Goal: Task Accomplishment & Management: Complete application form

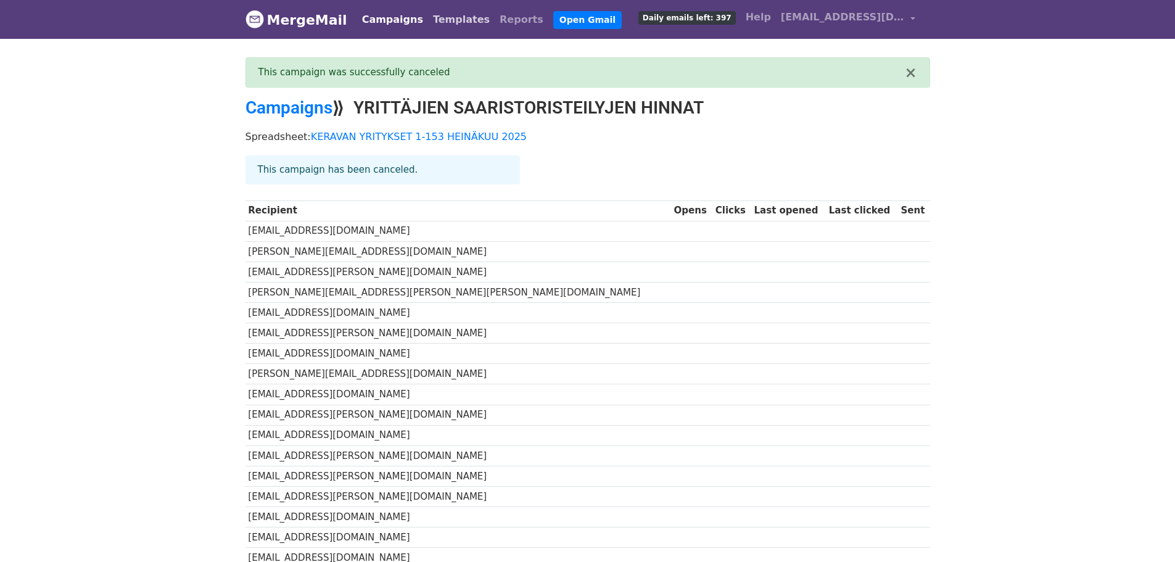
click at [448, 19] on link "Templates" at bounding box center [461, 19] width 67 height 25
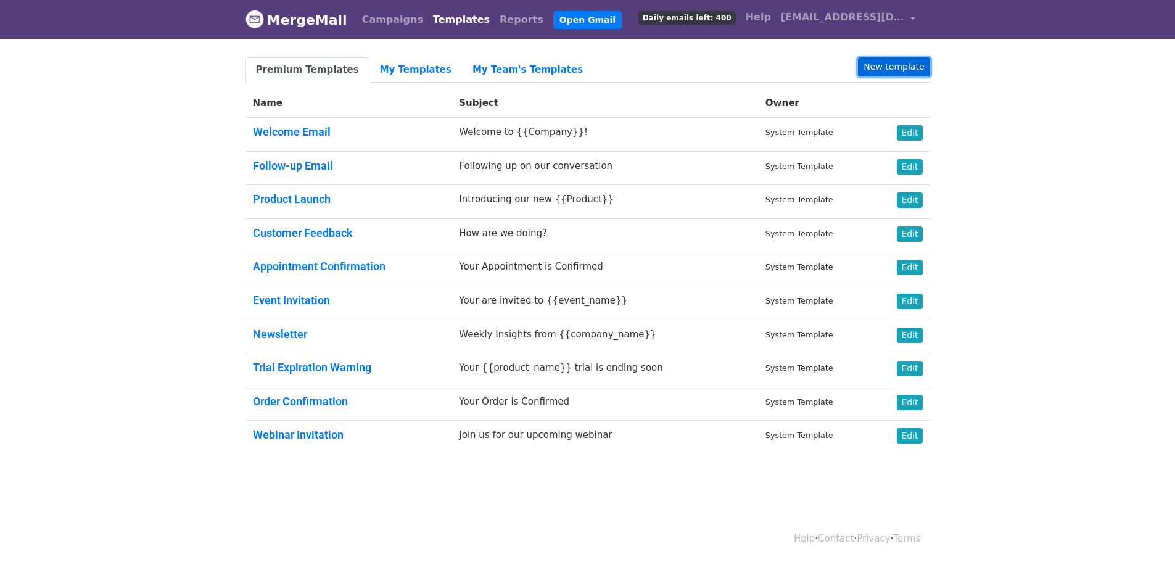
click at [890, 62] on link "New template" at bounding box center [894, 66] width 72 height 19
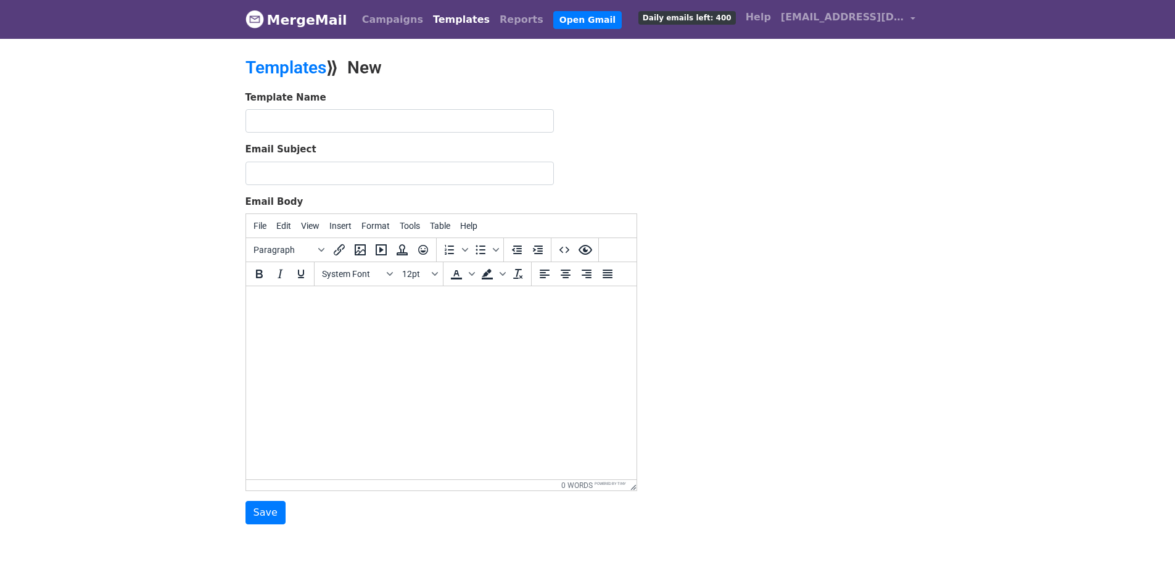
click at [577, 144] on main "Templates ⟫ New Template Name Email Subject Email Body File Edit View Insert Fo…" at bounding box center [587, 290] width 703 height 467
click at [257, 298] on body at bounding box center [440, 303] width 371 height 14
paste body
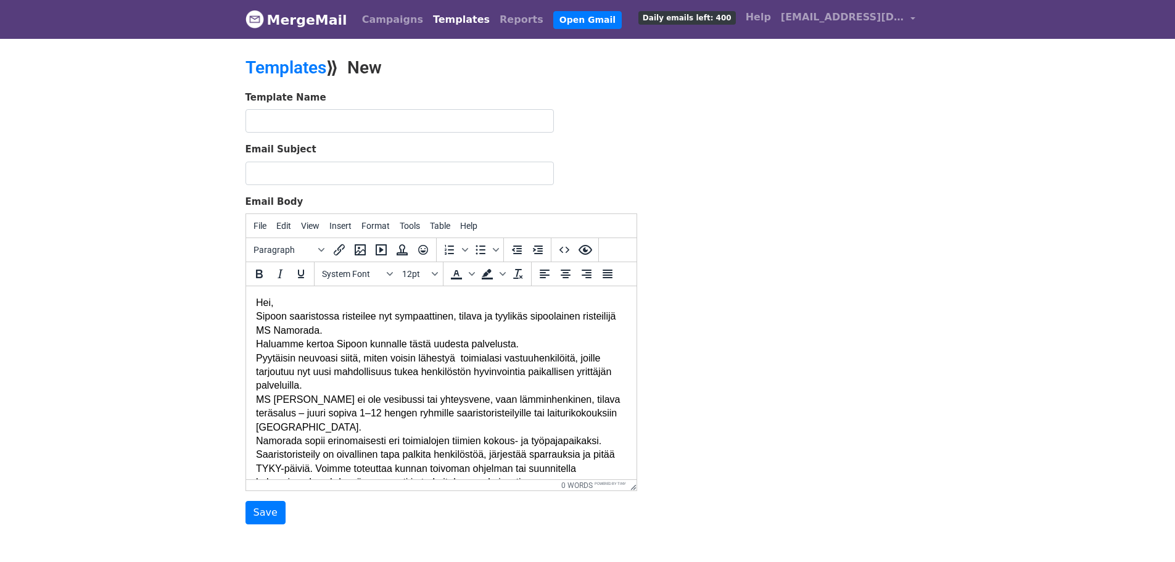
scroll to position [548, 0]
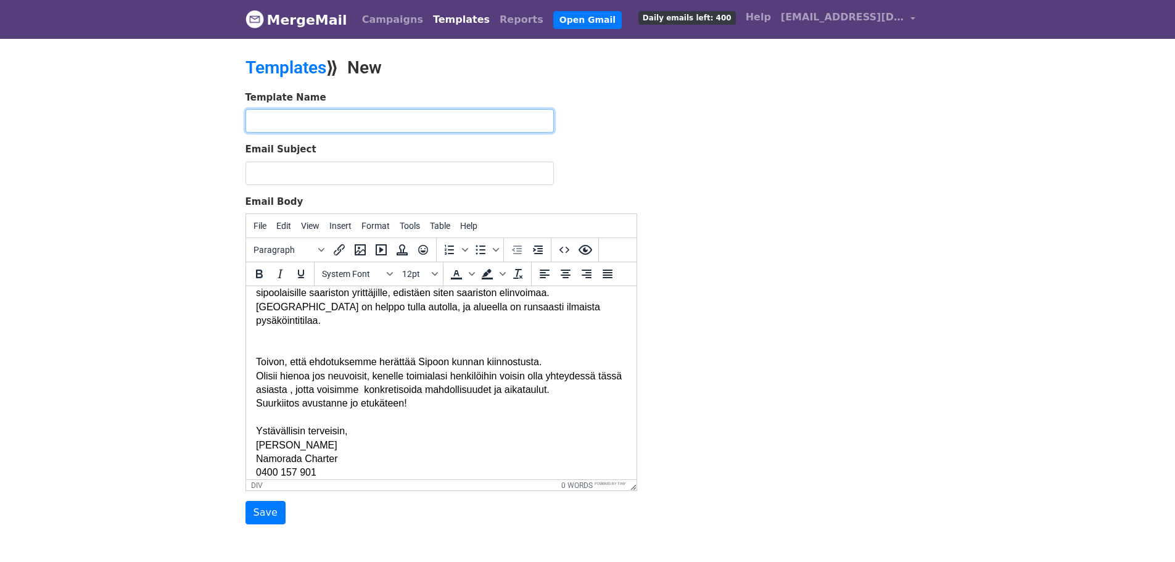
click at [258, 115] on input "text" at bounding box center [400, 120] width 308 height 23
click at [257, 122] on input "sipoon toimialapääliköiden kirje" at bounding box center [400, 120] width 308 height 23
type input "ipoon toimialapääliköiden kirje"
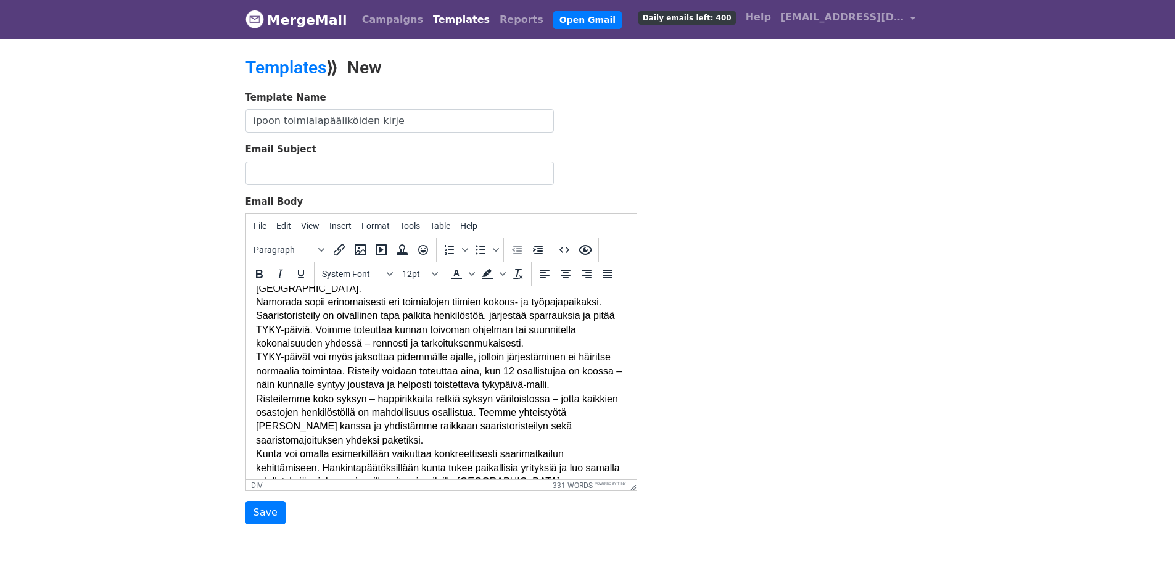
scroll to position [0, 0]
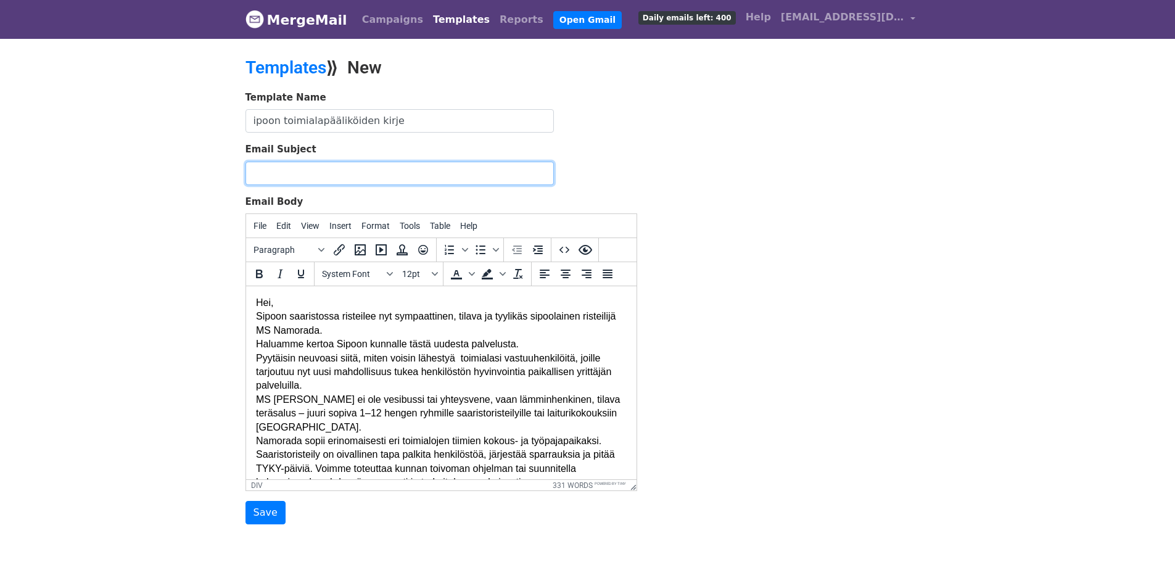
click at [254, 168] on input "Email Subject" at bounding box center [400, 173] width 308 height 23
type input "Risteilyt [GEOGRAPHIC_DATA] saaristoristeilijällä Ms [PERSON_NAME]"
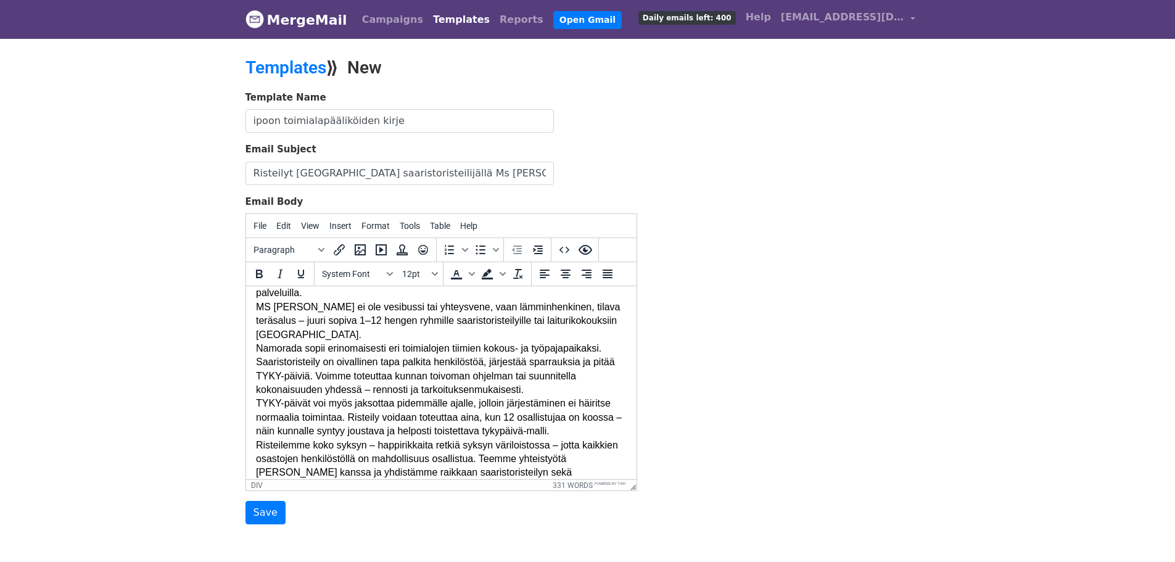
scroll to position [97, 0]
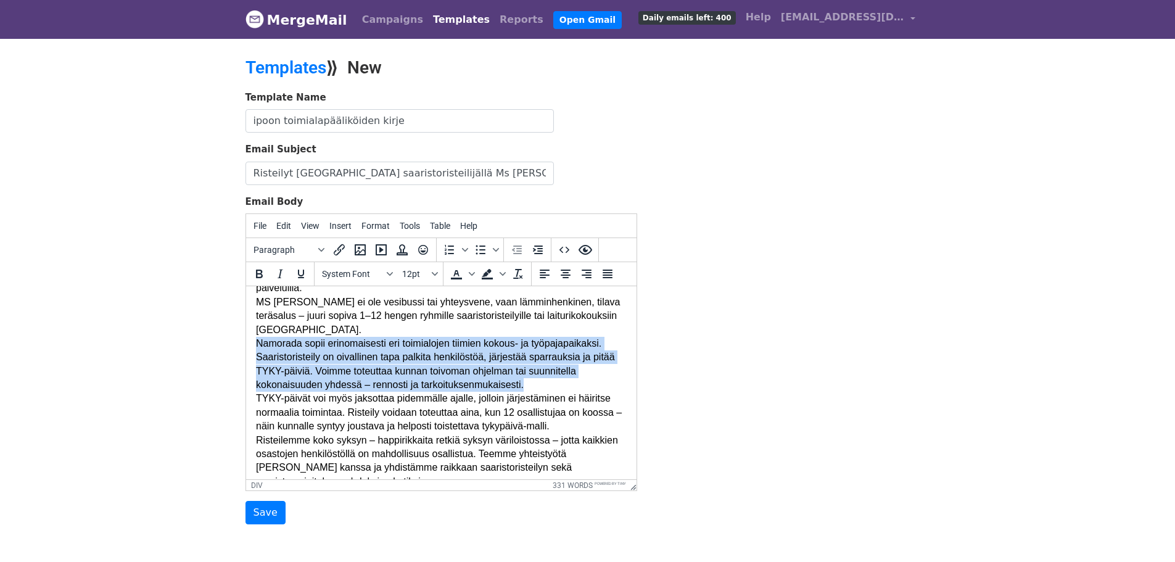
drag, startPoint x: 256, startPoint y: 344, endPoint x: 522, endPoint y: 386, distance: 269.2
click at [522, 386] on div "Namorada sopii erinomaisesti eri toimialojen tiimien kokous- ja työpajapaikaksi…" at bounding box center [440, 365] width 371 height 56
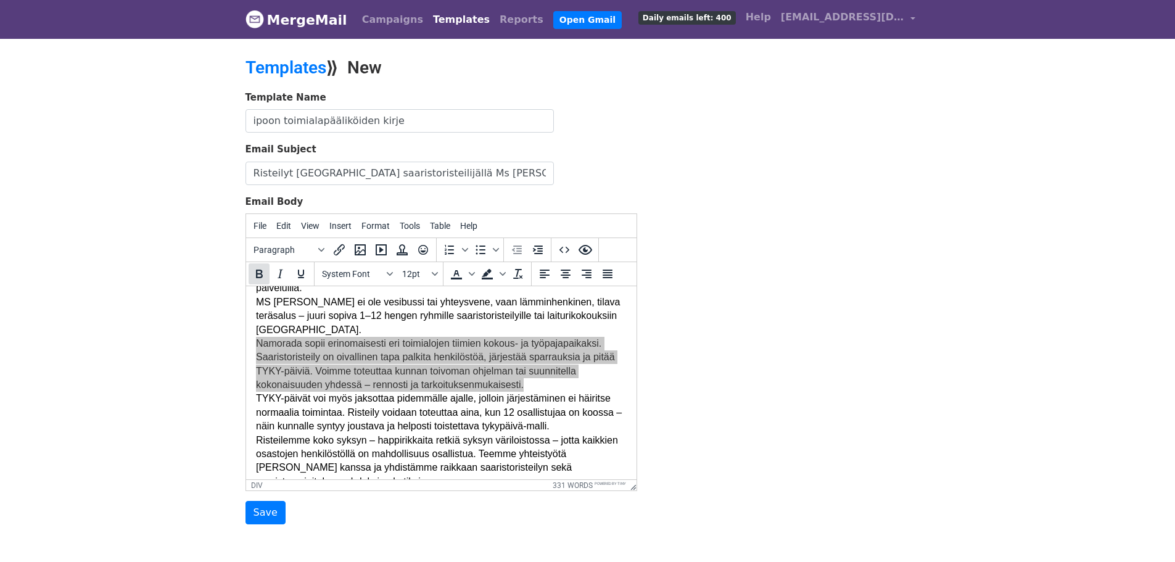
click at [257, 273] on icon "Bold" at bounding box center [259, 274] width 7 height 9
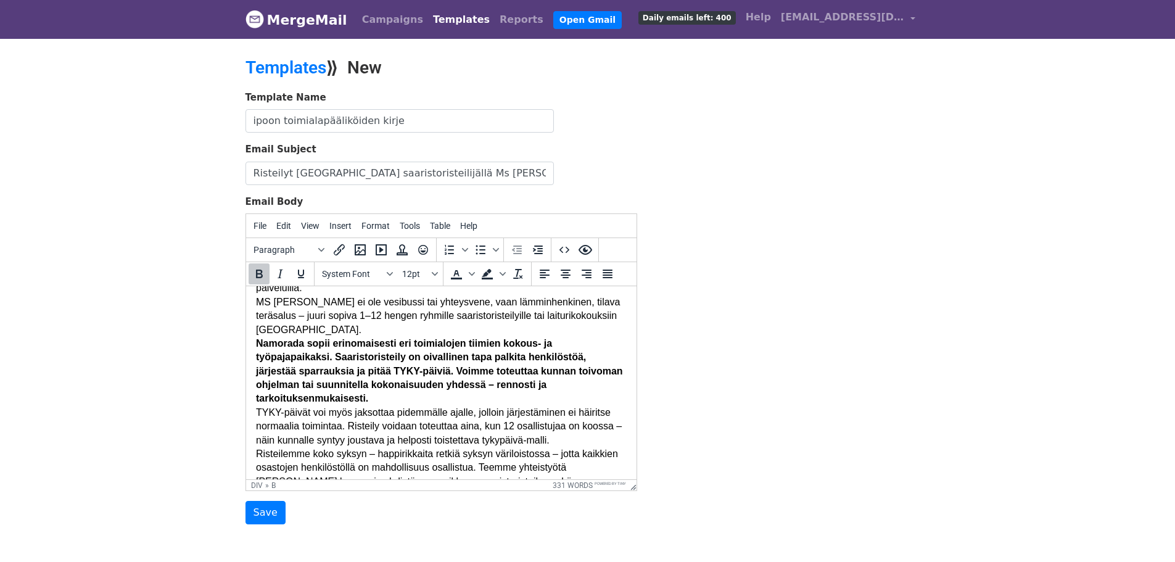
click at [695, 328] on div "Template Name ipoon toimialapääliköiden kirje Email Subject Risteilyt Sipoon uu…" at bounding box center [587, 308] width 703 height 434
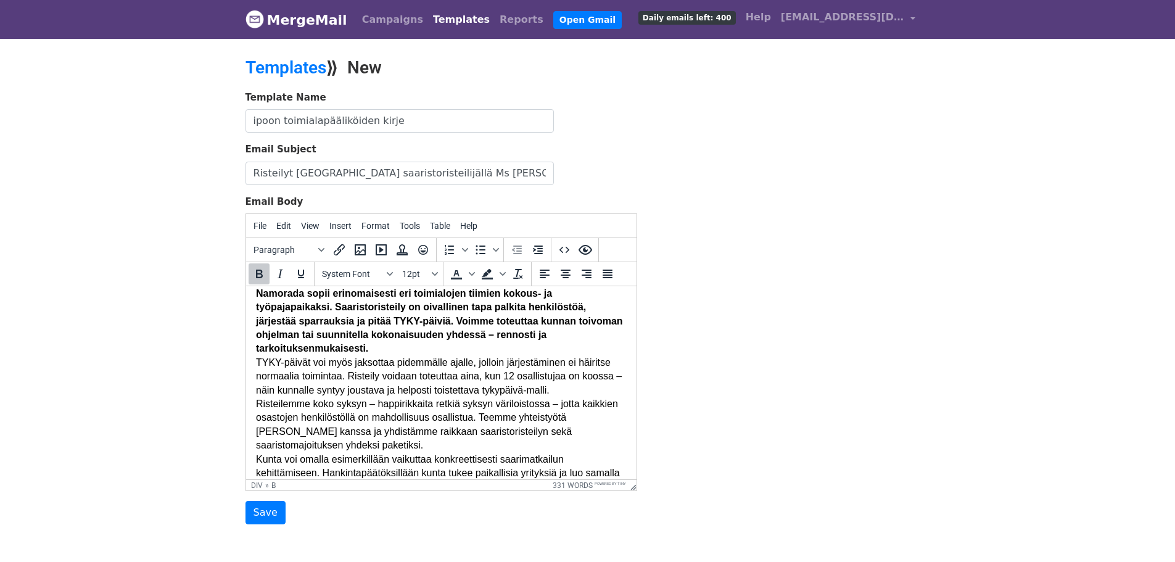
scroll to position [159, 0]
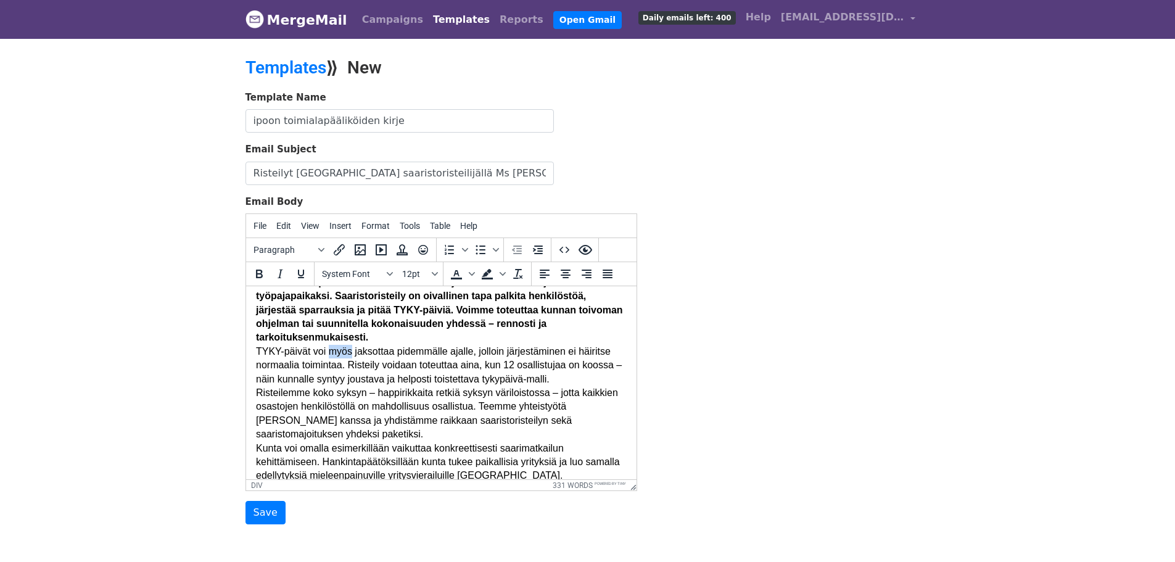
drag, startPoint x: 327, startPoint y: 355, endPoint x: 347, endPoint y: 357, distance: 20.4
click at [347, 357] on div "TYKY-päivät voi myös jaksottaa pidemmälle ajalle, jolloin järjestäminen ei häir…" at bounding box center [440, 365] width 371 height 41
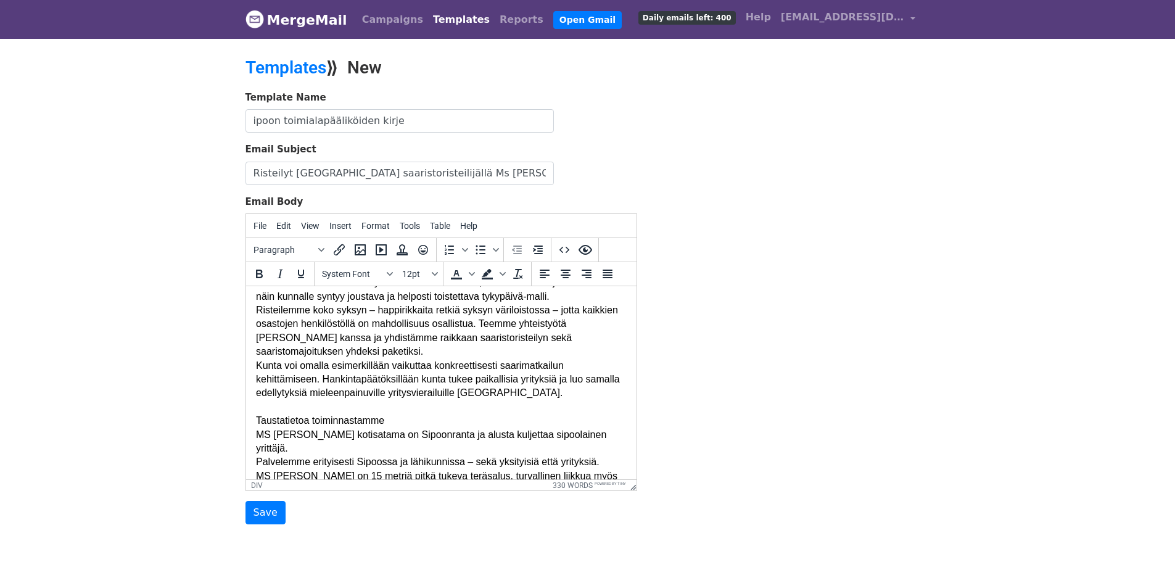
scroll to position [252, 0]
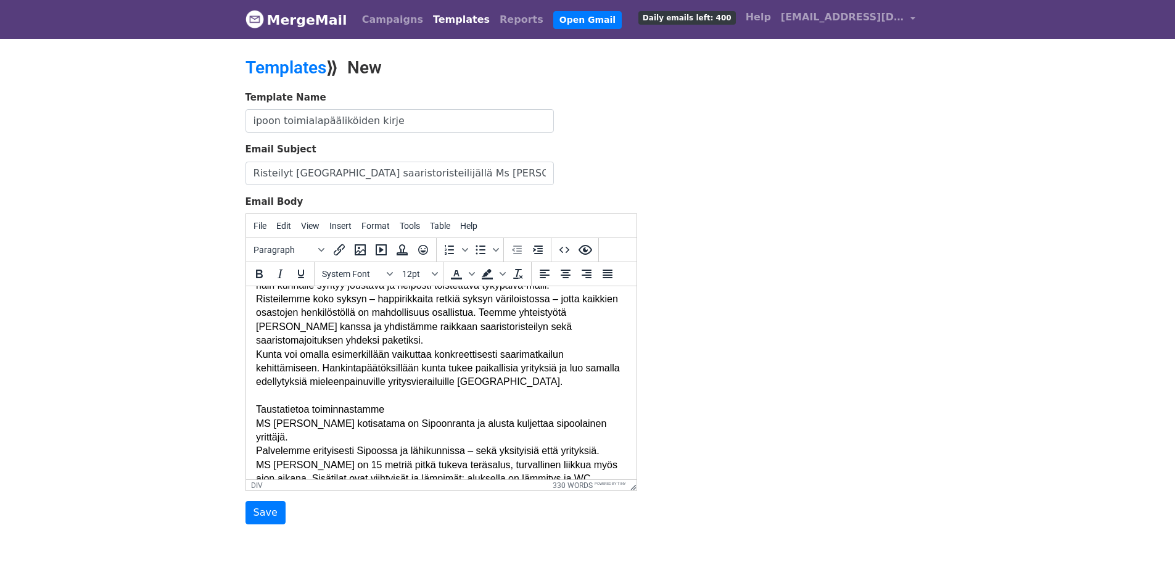
drag, startPoint x: 257, startPoint y: 356, endPoint x: 547, endPoint y: 376, distance: 290.6
click at [547, 376] on div "Kunta voi omalla esimerkillään vaikuttaa konkreettisesti saarimatkailun kehittä…" at bounding box center [440, 368] width 371 height 41
click at [258, 272] on icon "Bold" at bounding box center [259, 273] width 15 height 15
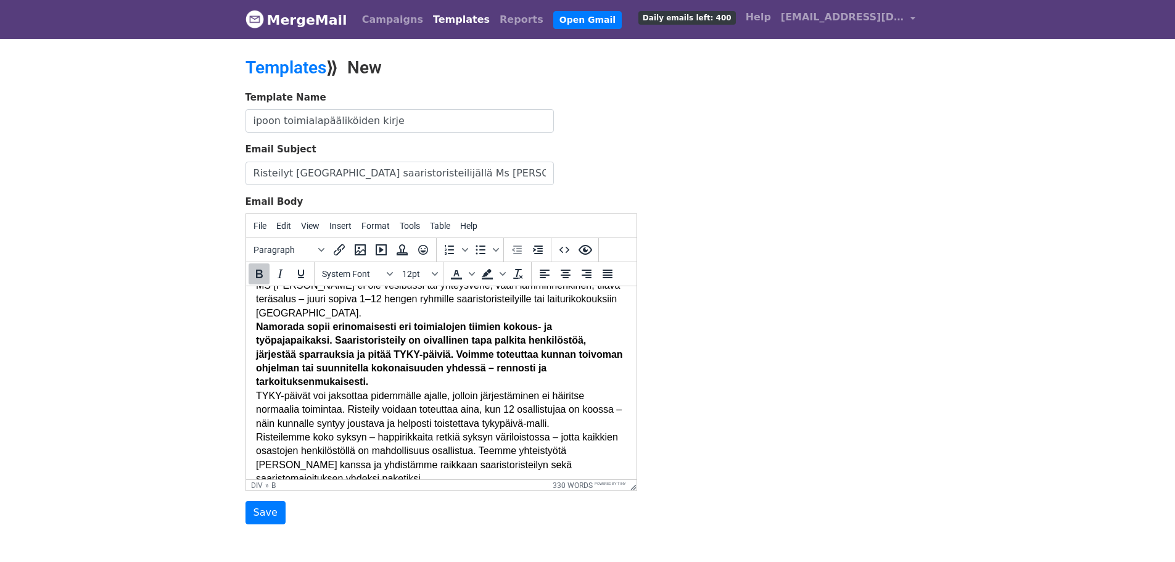
scroll to position [139, 0]
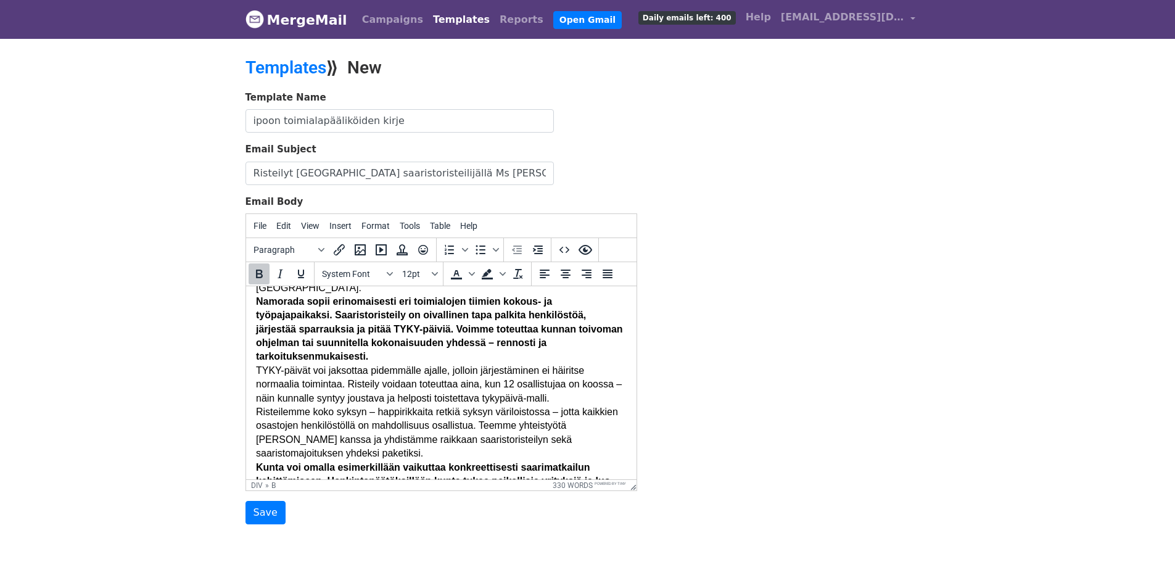
click at [290, 316] on b "Namorada sopii erinomaisesti eri toimialojen tiimien kokous- ja työpajapaikaksi…" at bounding box center [438, 329] width 367 height 66
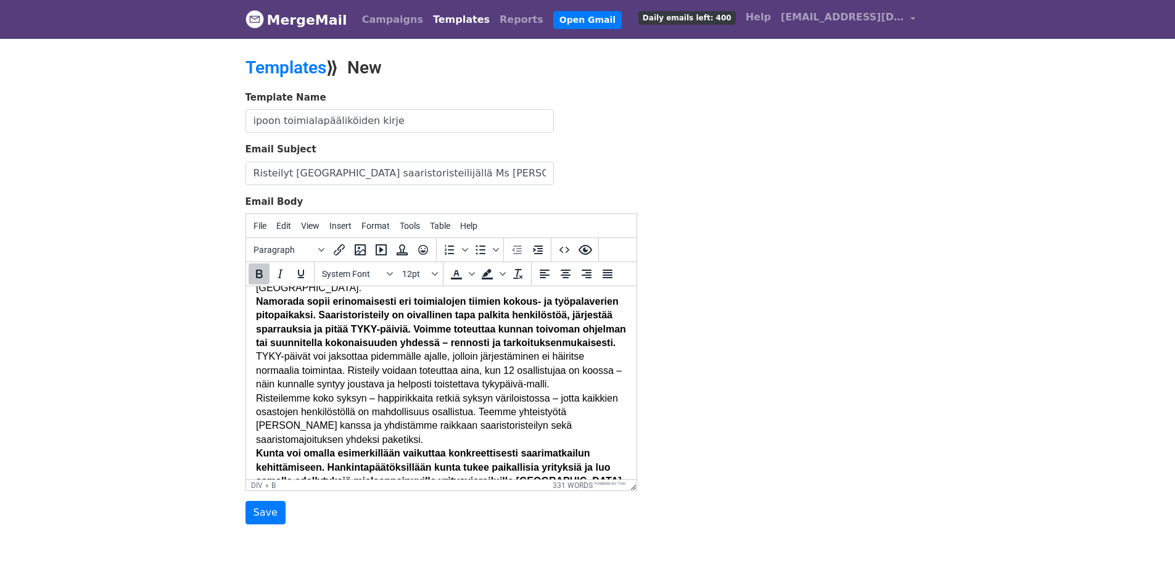
click at [316, 315] on b "Namorada sopii erinomaisesti eri toimialojen tiimien kokous- ja työpalaverien p…" at bounding box center [440, 322] width 370 height 52
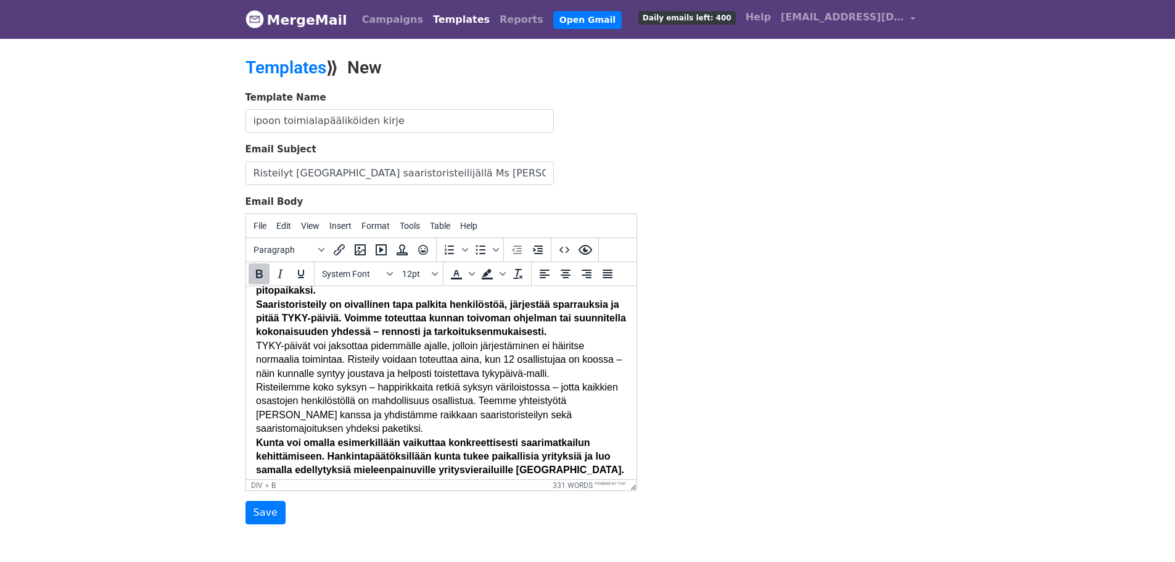
scroll to position [170, 0]
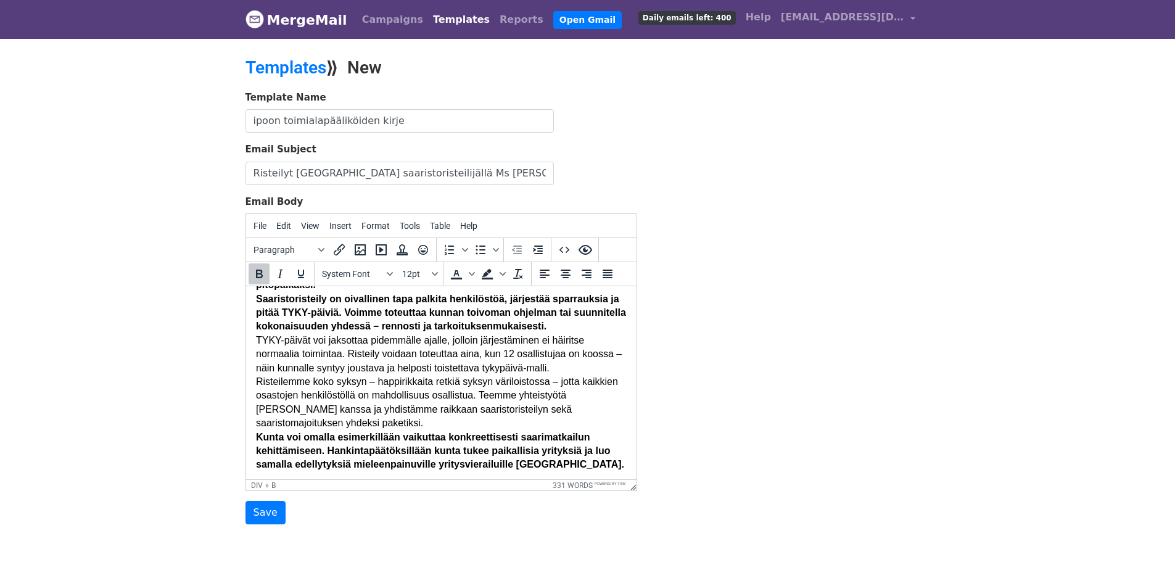
click at [599, 327] on div "Saaristoristeily on oivallinen tapa palkita henkilöstöä, järjestää sparrauksia …" at bounding box center [440, 312] width 371 height 41
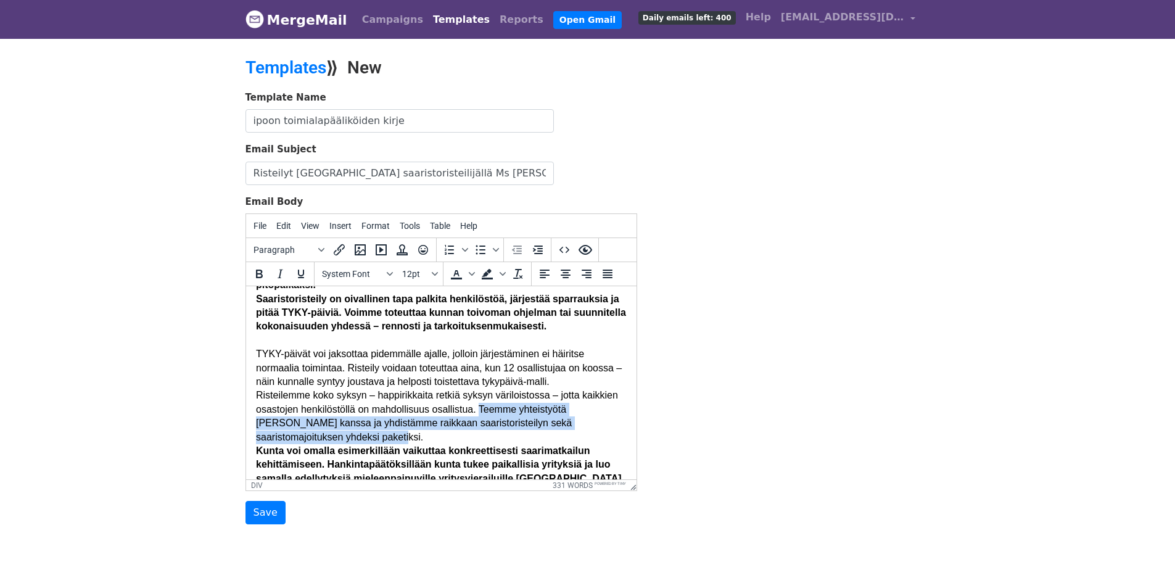
drag, startPoint x: 476, startPoint y: 410, endPoint x: 480, endPoint y: 435, distance: 25.6
click at [480, 435] on div "Risteilemme koko syksyn – happirikkaita retkiä syksyn väriloistossa – jotta kai…" at bounding box center [440, 417] width 371 height 56
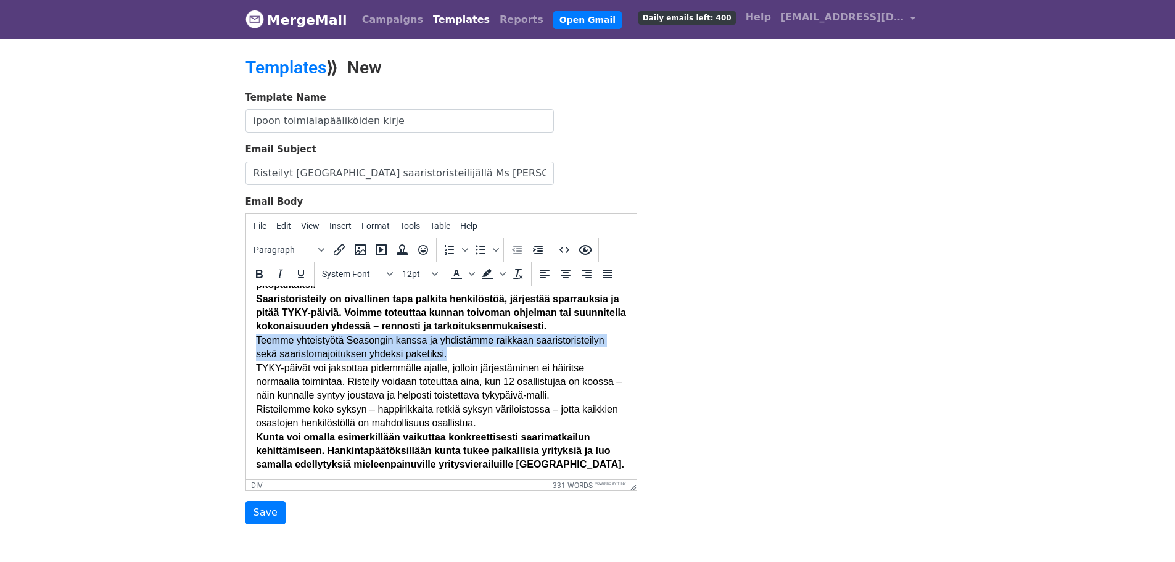
click at [347, 339] on div "Teemme yhteistyötä Seasongin kanssa ja yhdistämme raikkaan saaristoristeilyn se…" at bounding box center [440, 348] width 371 height 28
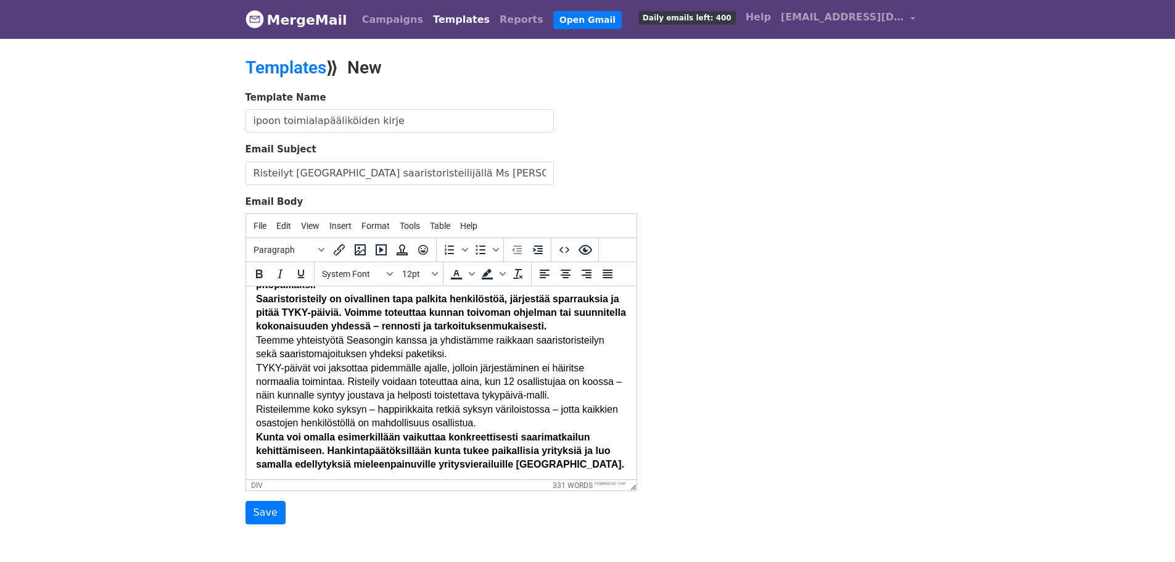
click at [344, 341] on div "Teemme yhteistyötä Seasongin kanssa ja yhdistämme raikkaan saaristoristeilyn se…" at bounding box center [440, 348] width 371 height 28
drag, startPoint x: 344, startPoint y: 341, endPoint x: 373, endPoint y: 352, distance: 30.8
click at [373, 352] on div "Teemme yhteistyötä ssaristin matkailuyrityksen kanssa ja yhdistämme raikkaan sa…" at bounding box center [440, 348] width 371 height 28
click at [356, 336] on div "Teemme yhteistyötä ssaristin matkailuyrityksen kanssa ja yhdistämme raikkaan sa…" at bounding box center [440, 348] width 371 height 28
click at [358, 341] on div "Teemme yhteistyötä ssaristin matkailuyrityksen kanssa ja yhdistämme raikkaan sa…" at bounding box center [440, 348] width 371 height 28
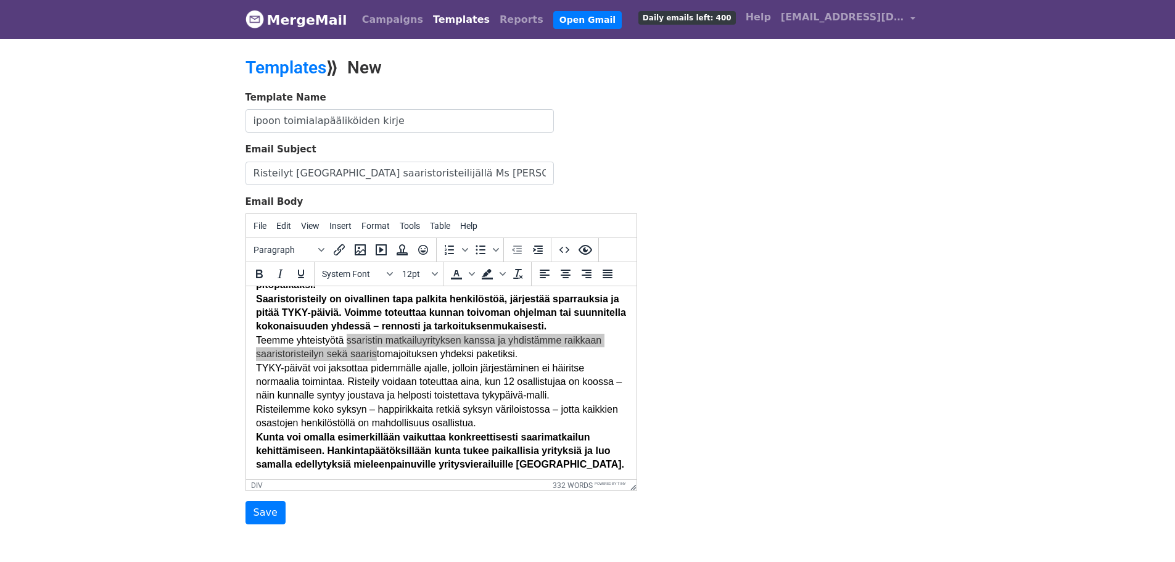
click at [735, 361] on div "Template Name ipoon toimialapääliköiden kirje Email Subject Risteilyt Sipoon uu…" at bounding box center [587, 308] width 703 height 434
click at [353, 342] on div "Teemme yhteistyötä ssaristin matkailuyrityksen kanssa ja yhdistämme raikkaan sa…" at bounding box center [440, 348] width 371 height 28
click at [375, 340] on div "Teemme yhteistyötä saaristin matkailuyrityksen kanssa ja yhdistämme raikkaan sa…" at bounding box center [440, 348] width 371 height 28
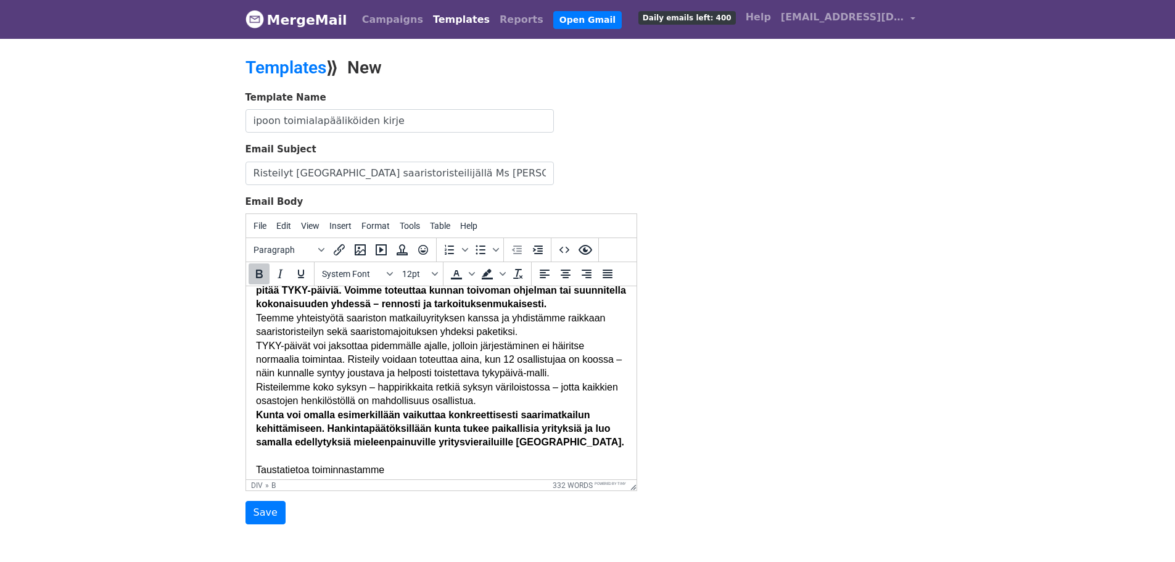
click at [596, 302] on div "Saaristoristeily on oivallinen tapa palkita henkilöstöä, järjestää sparrauksia …" at bounding box center [440, 290] width 371 height 41
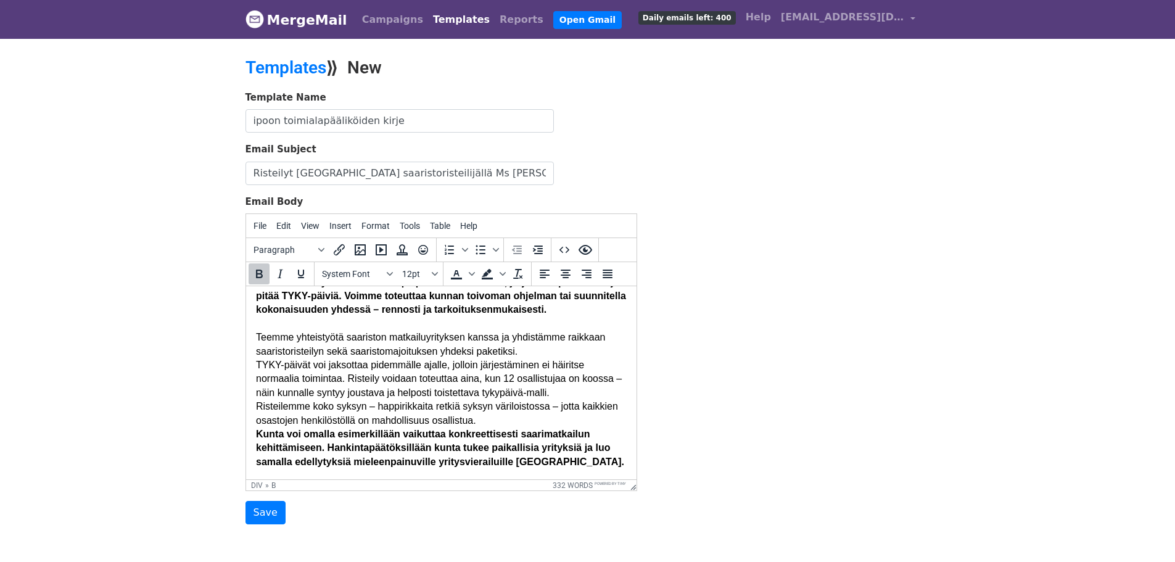
scroll to position [189, 0]
click at [292, 334] on div "Teemme yhteistyötä saariston matkailuyrityksen kanssa ja yhdistämme raikkaan sa…" at bounding box center [440, 342] width 371 height 28
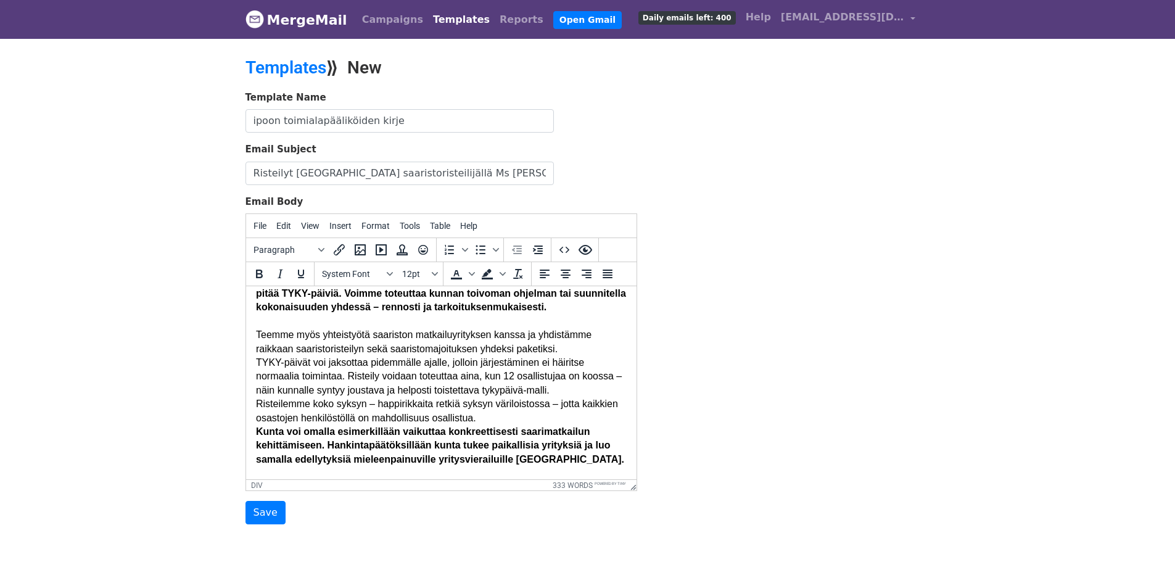
click at [532, 334] on div "Teemme myös yhteistyötä saariston matkailuyrityksen kanssa ja yhdistämme raikka…" at bounding box center [440, 342] width 371 height 28
click at [606, 349] on div "Teemme myös yhteistyötä saariston matkailuyrityksen kanssa ja voimme yhdistämme…" at bounding box center [440, 342] width 371 height 28
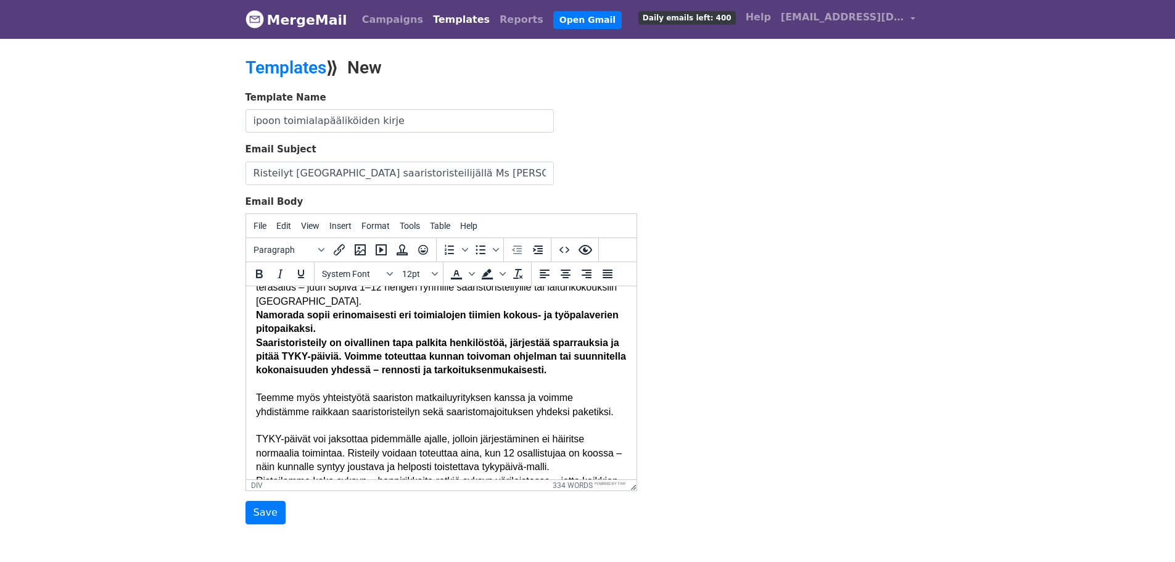
scroll to position [123, 0]
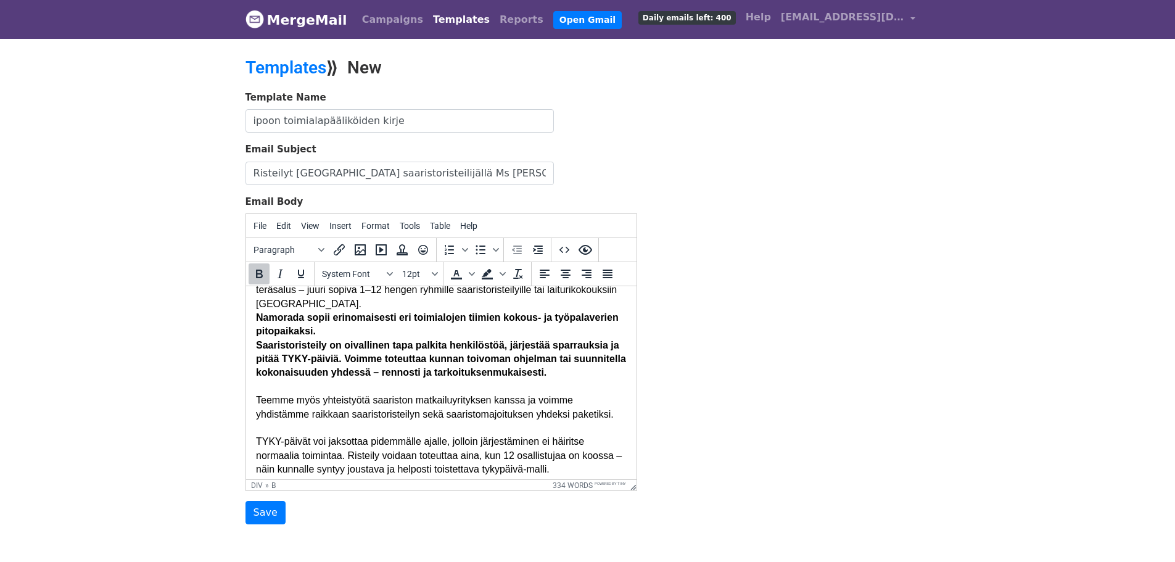
click at [595, 380] on div at bounding box center [440, 387] width 371 height 14
click at [596, 375] on div "Saaristoristeily on oivallinen tapa palkita henkilöstöä, järjestää sparrauksia …" at bounding box center [440, 359] width 371 height 41
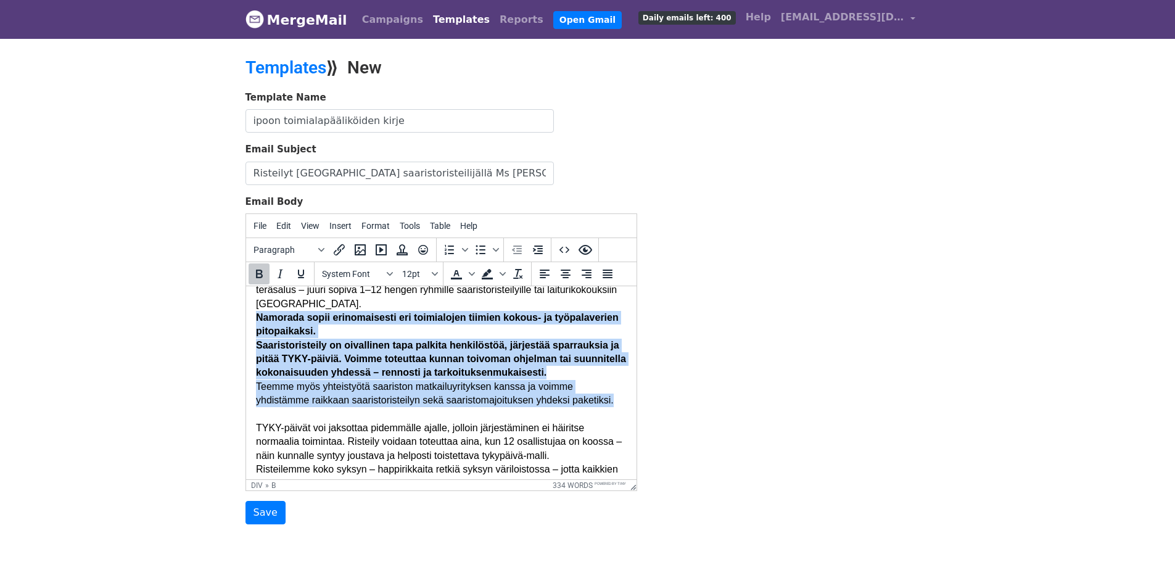
drag, startPoint x: 257, startPoint y: 320, endPoint x: 608, endPoint y: 398, distance: 359.5
click at [608, 398] on body "Hei, Sipoon saaristossa risteilee nyt sympaattinen, tilava ja tyylikäs sipoolai…" at bounding box center [440, 566] width 371 height 787
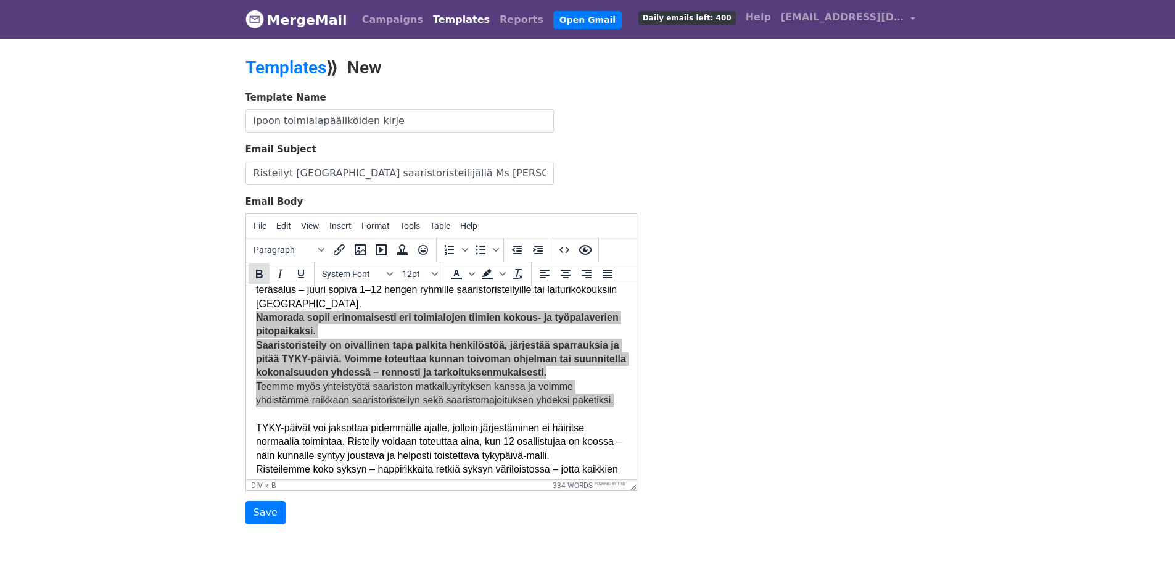
click at [258, 275] on icon "Bold" at bounding box center [259, 273] width 15 height 15
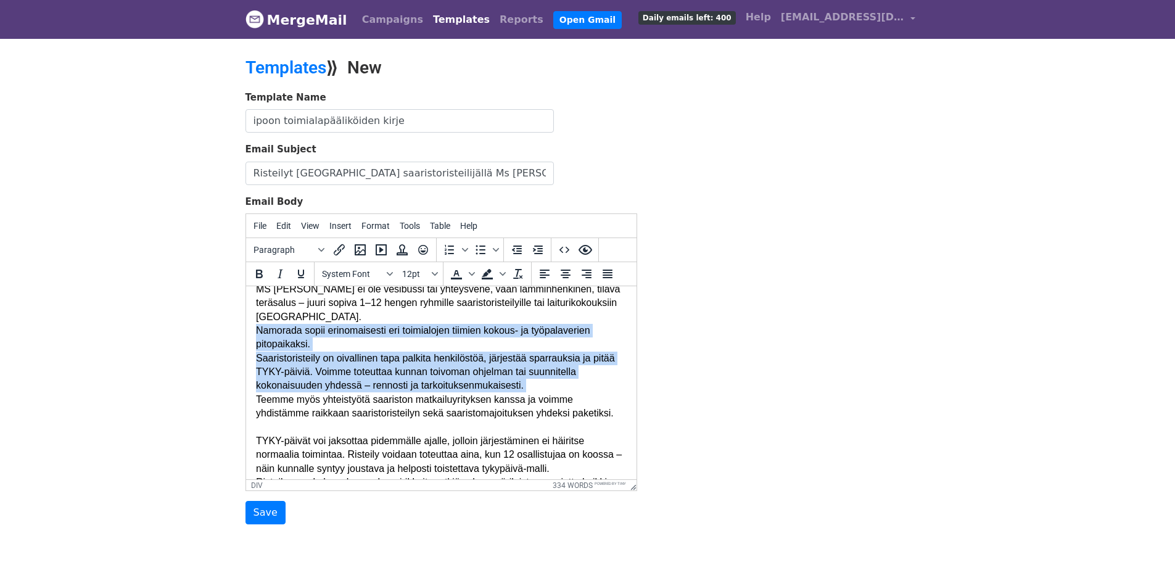
scroll to position [102, 0]
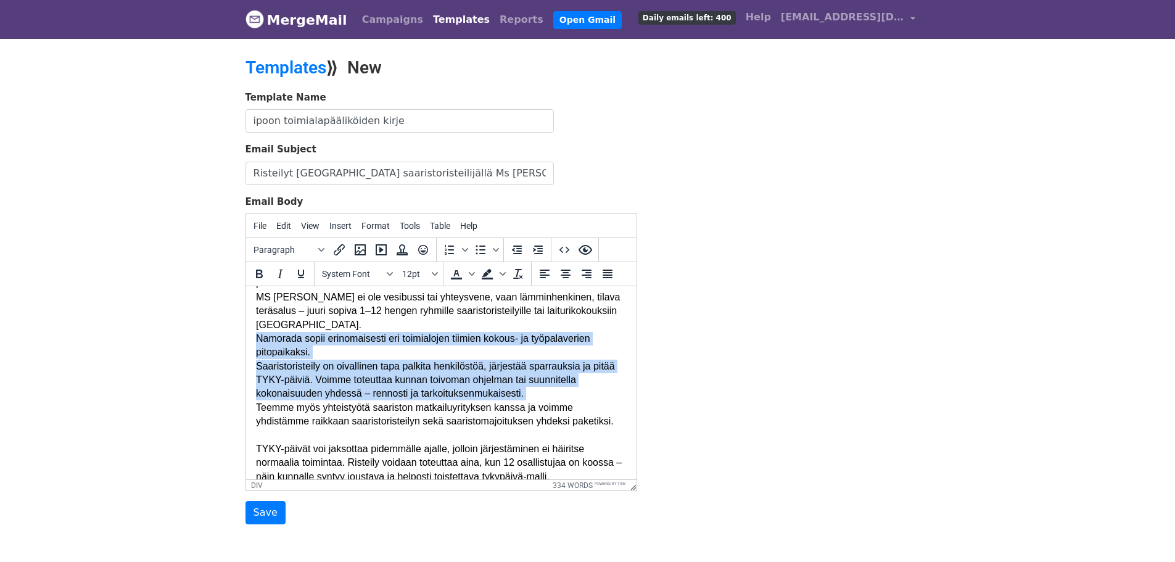
click at [616, 345] on div "Namorada sopii erinomaisesti eri toimialojen tiimien kokous- ja työpalaverien p…" at bounding box center [440, 346] width 371 height 28
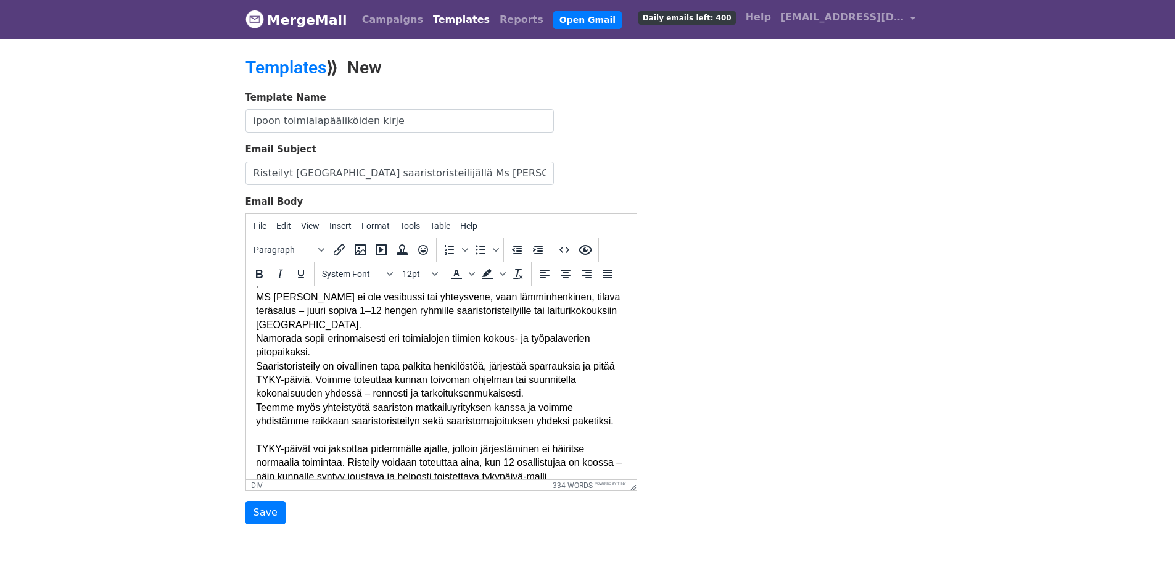
drag, startPoint x: 252, startPoint y: 334, endPoint x: 276, endPoint y: 341, distance: 25.8
click at [303, 337] on div "Namorada sopii erinomaisesti eri toimialojen tiimien kokous- ja työpalaverien p…" at bounding box center [440, 346] width 371 height 28
drag, startPoint x: 302, startPoint y: 337, endPoint x: 255, endPoint y: 339, distance: 46.9
click at [255, 339] on div "Namorada sopii erinomaisesti eri toimialojen tiimien kokous- ja työpalaverien p…" at bounding box center [440, 346] width 371 height 28
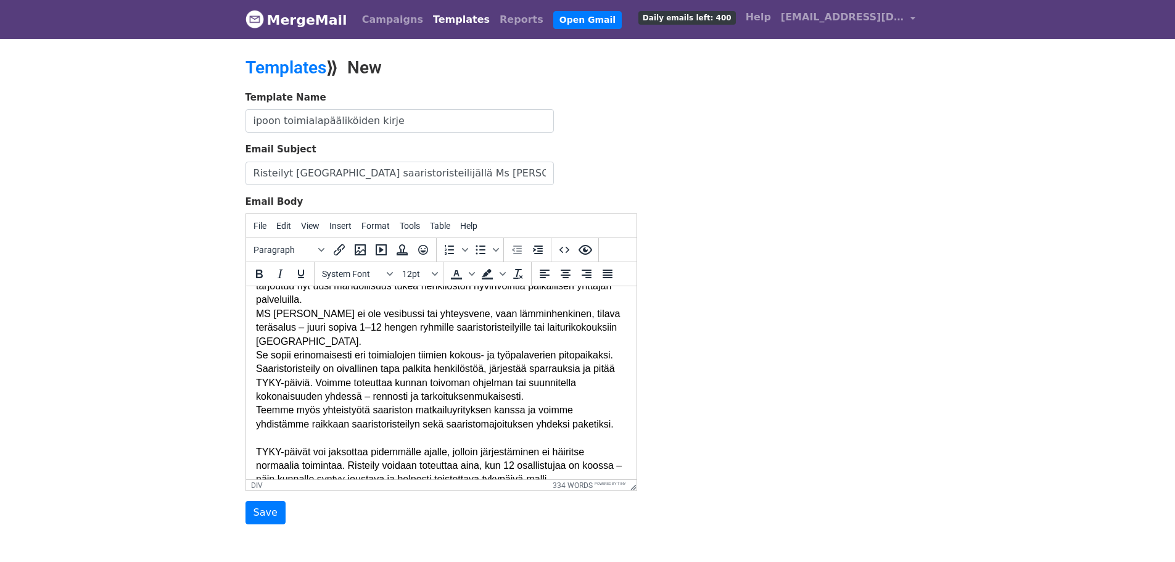
scroll to position [83, 0]
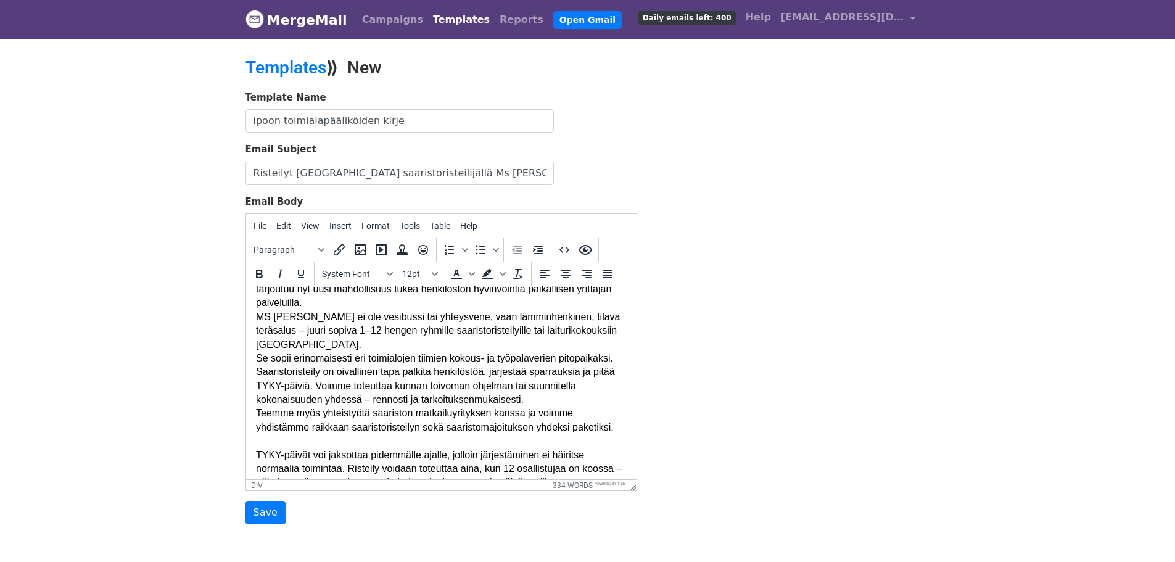
click at [320, 371] on div "Saaristoristeily on oivallinen tapa palkita henkilöstöä, järjestää sparrauksia …" at bounding box center [440, 385] width 371 height 41
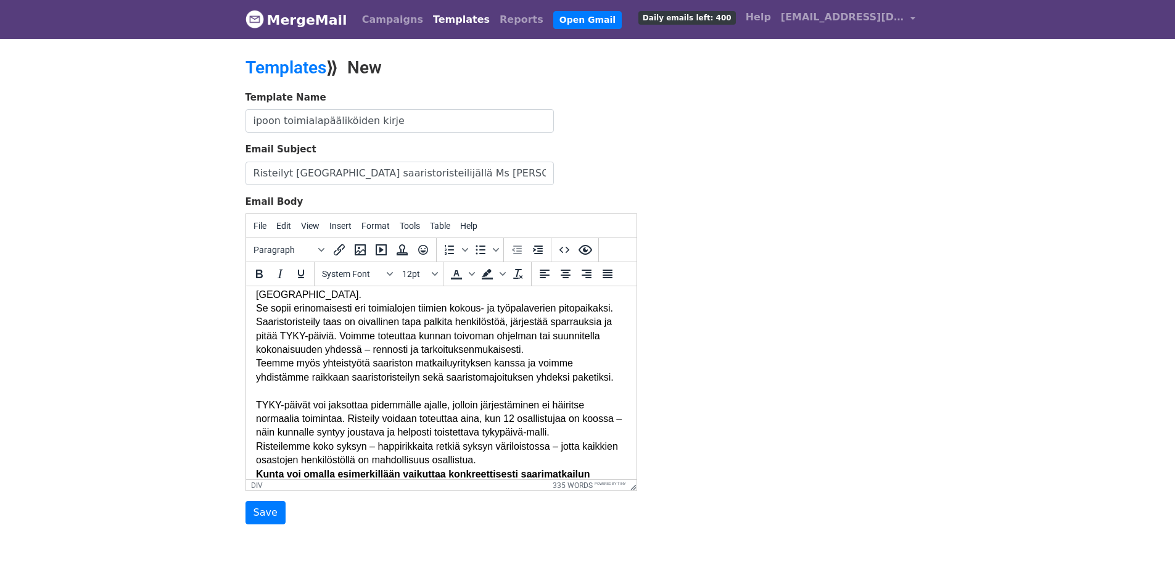
scroll to position [135, 0]
click at [307, 376] on div "Teemme myös yhteistyötä saariston matkailuyrityksen kanssa ja voimme yhdistämme…" at bounding box center [440, 368] width 371 height 28
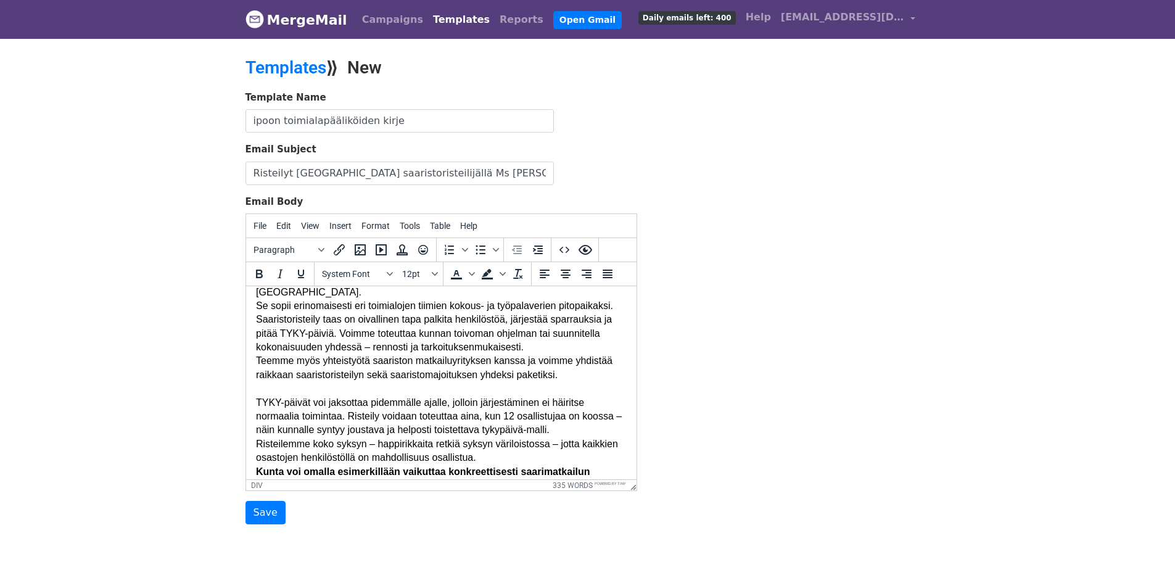
click at [382, 378] on div "Teemme myös yhteistyötä saariston matkailuyrityksen kanssa ja voimme yhdistää r…" at bounding box center [440, 368] width 371 height 28
click at [408, 374] on div "Teemme myös yhteistyötä saariston matkailuyrityksen kanssa ja voimme yhdistää r…" at bounding box center [440, 368] width 371 height 28
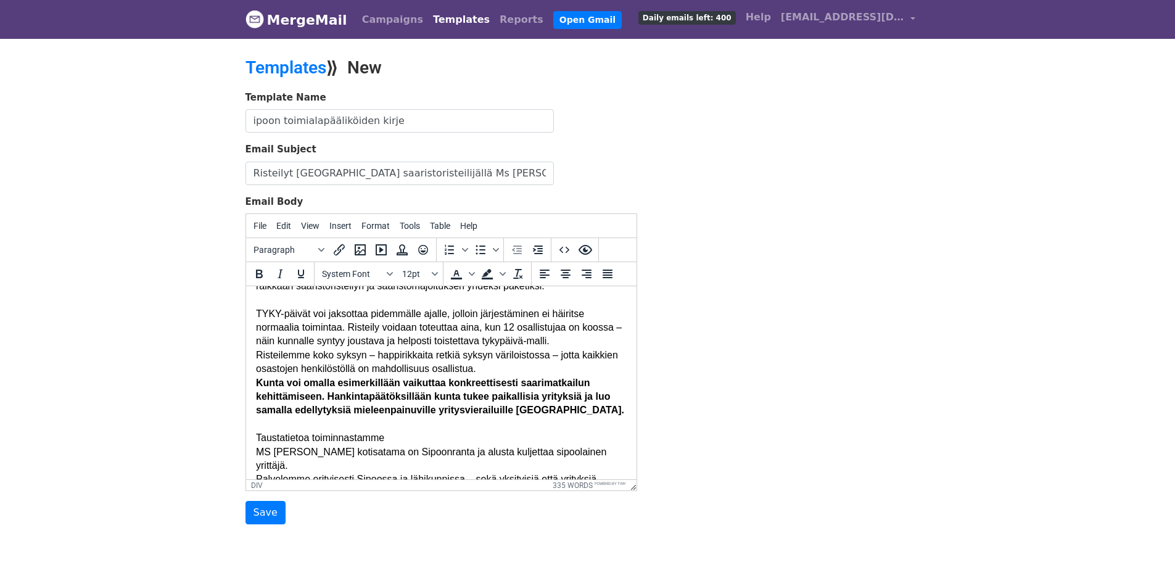
scroll to position [221, 0]
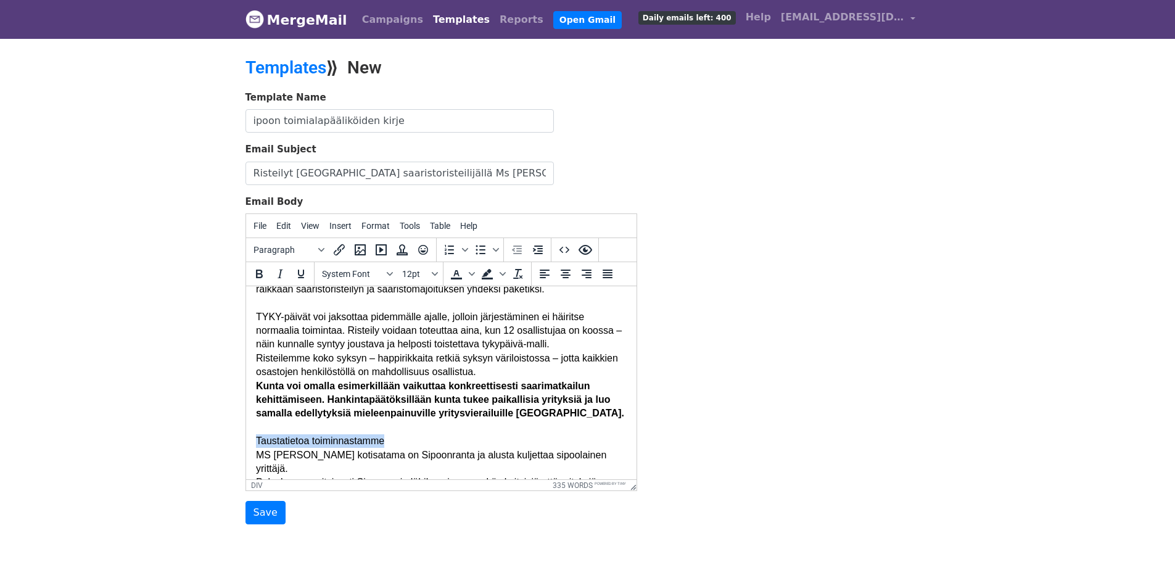
drag, startPoint x: 256, startPoint y: 441, endPoint x: 394, endPoint y: 438, distance: 138.2
click at [394, 438] on div "Taustatietoa toiminnastamme" at bounding box center [440, 441] width 371 height 14
click at [262, 276] on icon "Bold" at bounding box center [259, 274] width 7 height 9
click at [442, 394] on b "Kunta voi omalla esimerkillään vaikuttaa konkreettisesti saarimatkailun kehittä…" at bounding box center [439, 400] width 368 height 38
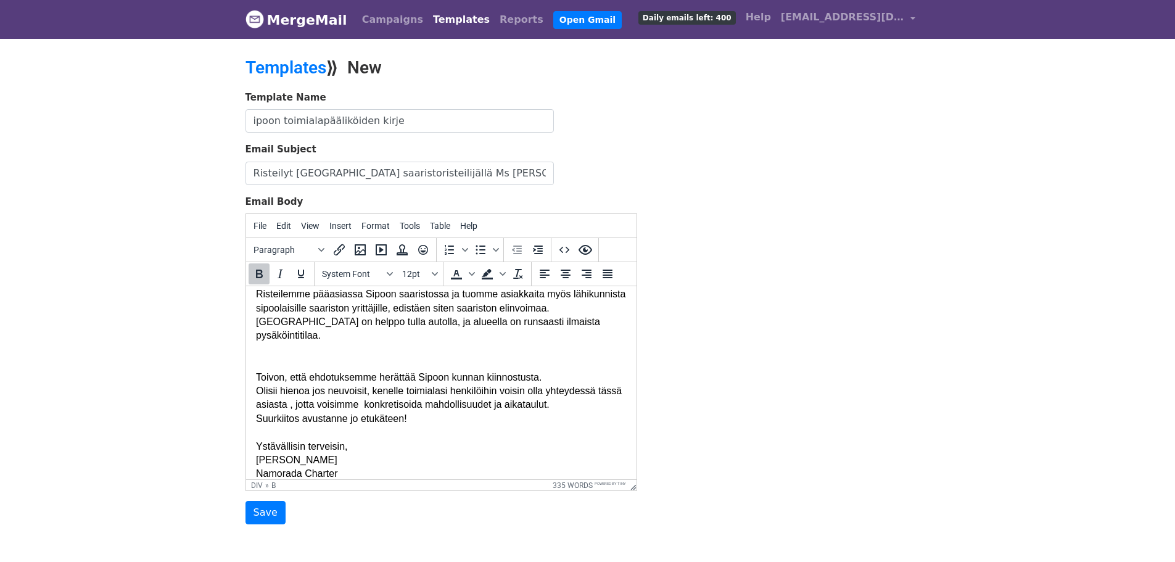
scroll to position [550, 0]
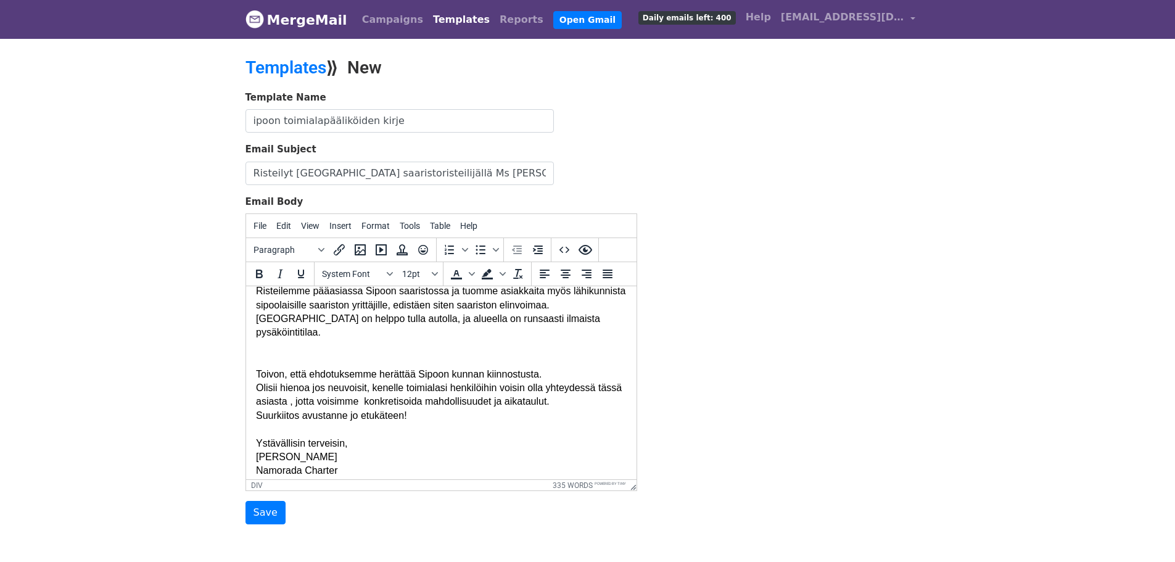
click at [341, 409] on div "Suurkiitos avustanne jo etukäteen!" at bounding box center [440, 416] width 371 height 14
click at [398, 450] on div "Ture Nyholm" at bounding box center [440, 457] width 371 height 14
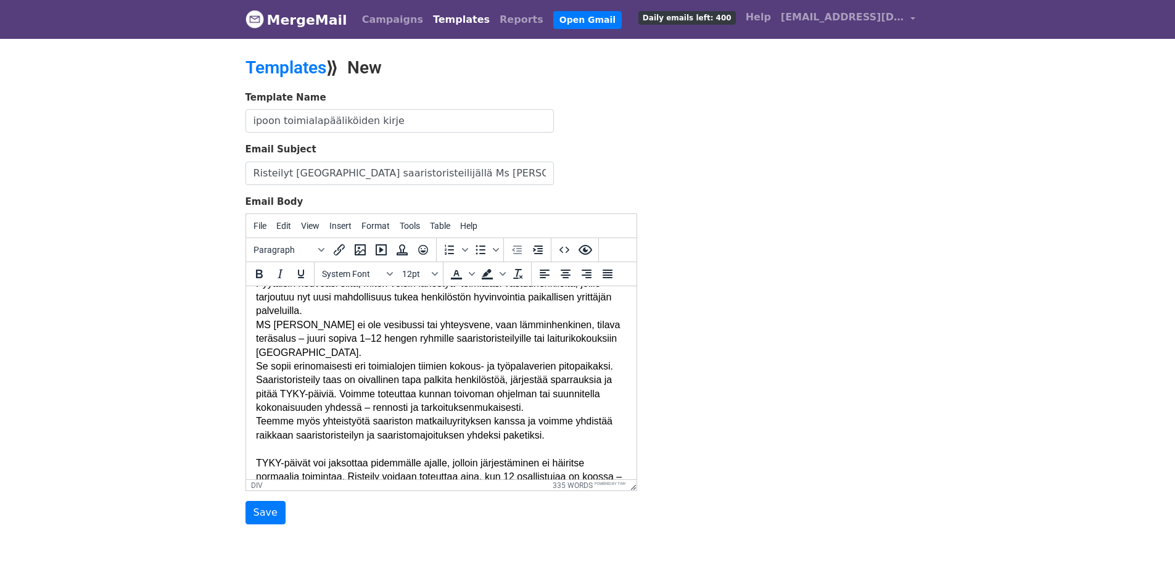
scroll to position [0, 0]
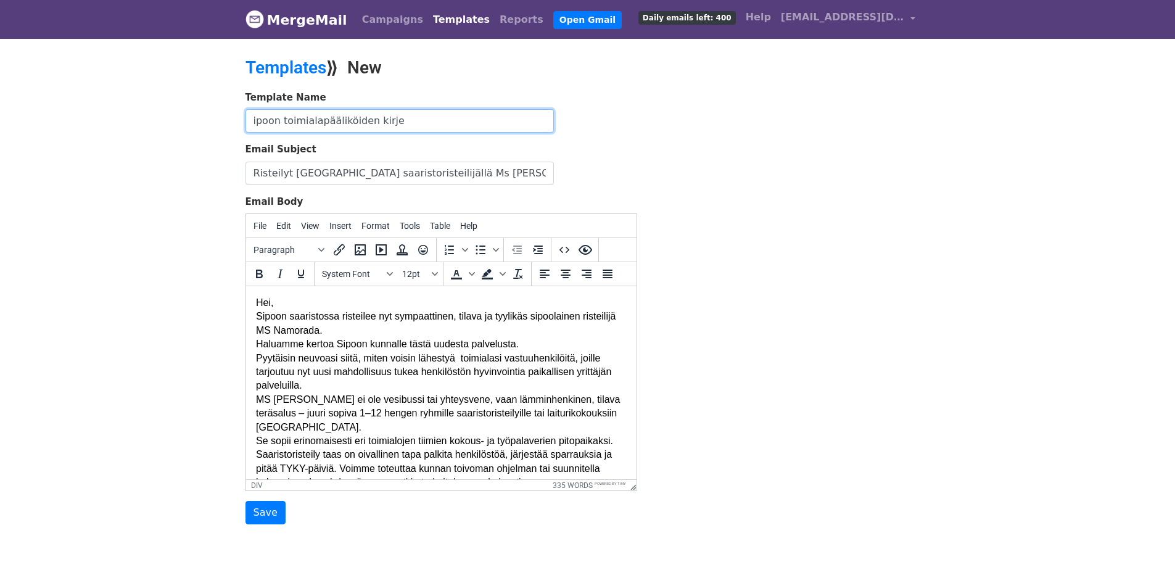
click at [250, 125] on input "ipoon toimialapääliköiden kirje" at bounding box center [400, 120] width 308 height 23
click at [340, 121] on input "Sipoon toimialapääliköiden kirje" at bounding box center [400, 120] width 308 height 23
type input "Sipoon toimialapäälliköiden kirje"
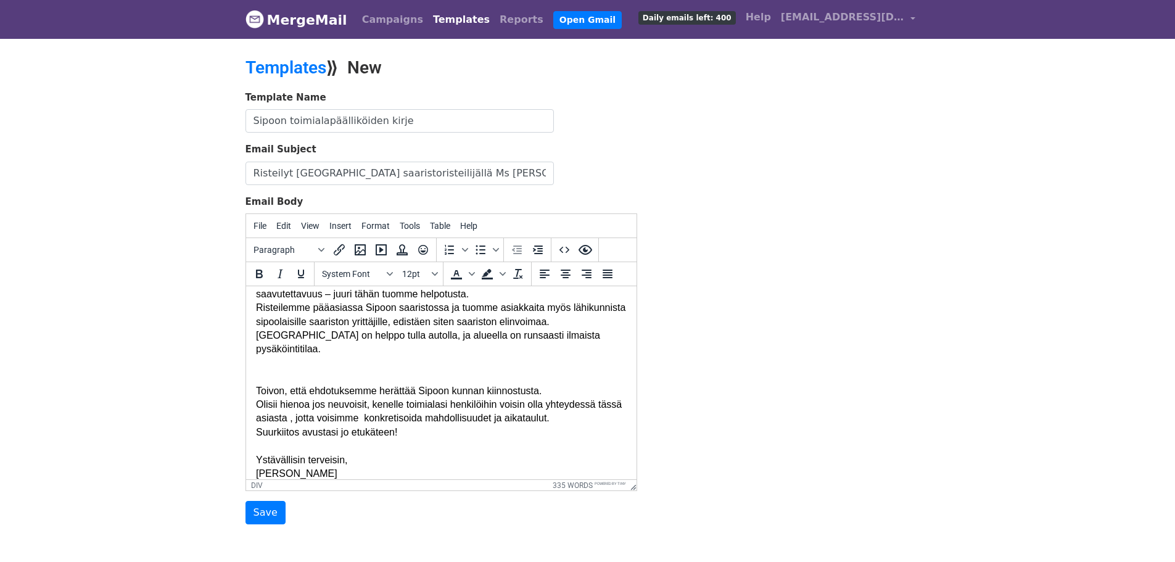
scroll to position [539, 0]
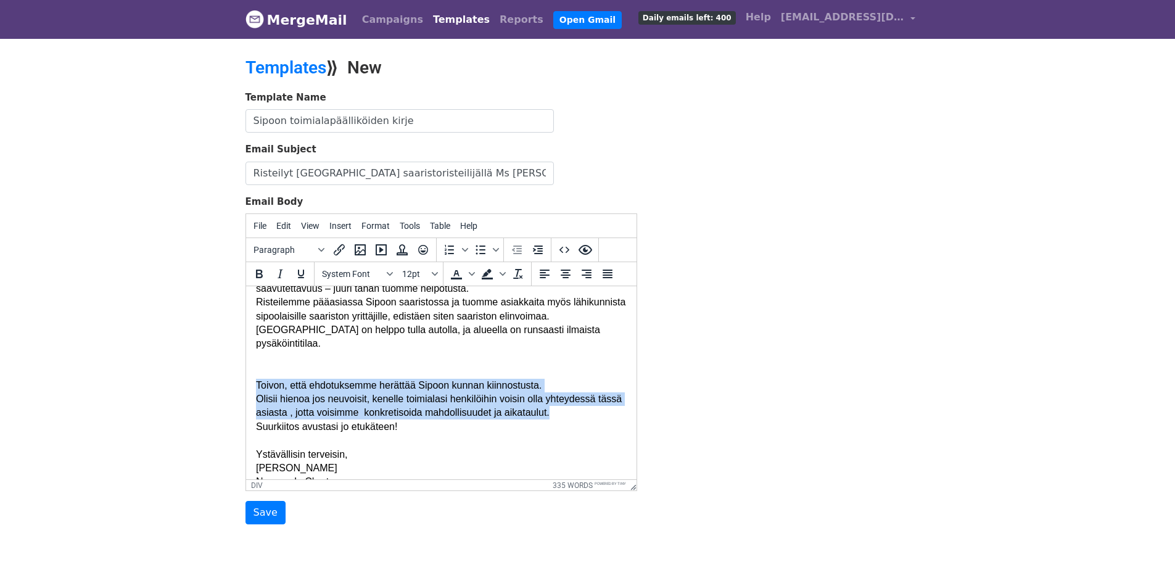
drag, startPoint x: 255, startPoint y: 359, endPoint x: 583, endPoint y: 381, distance: 328.9
click at [583, 381] on body "Hei, Sipoon saaristossa risteilee nyt sympaattinen, tilava ja tyylikäs sipoolai…" at bounding box center [440, 144] width 371 height 774
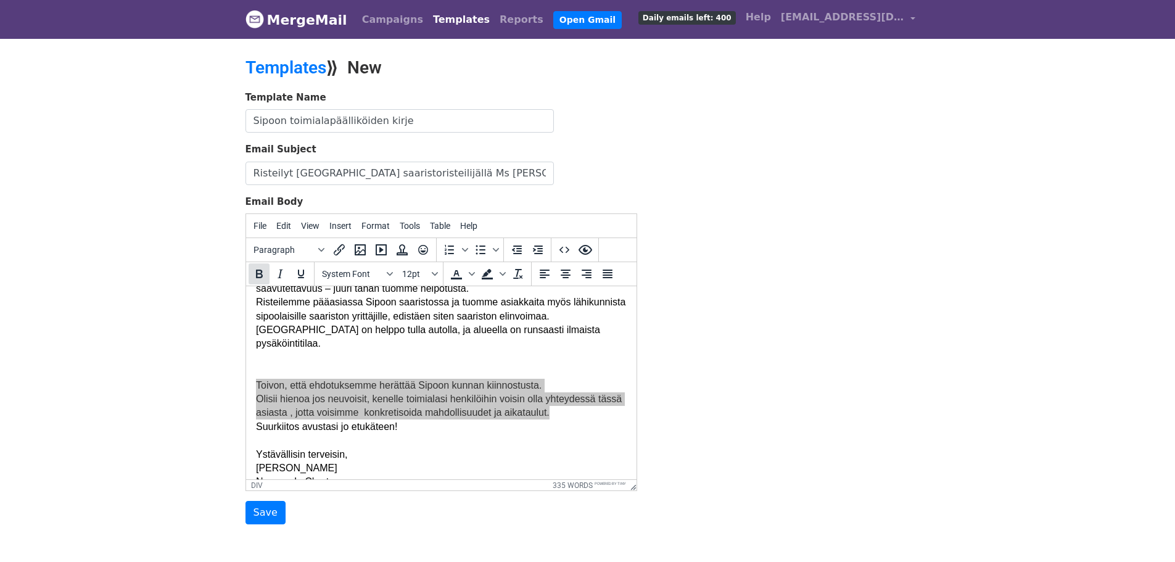
click at [261, 270] on icon "Bold" at bounding box center [259, 274] width 7 height 9
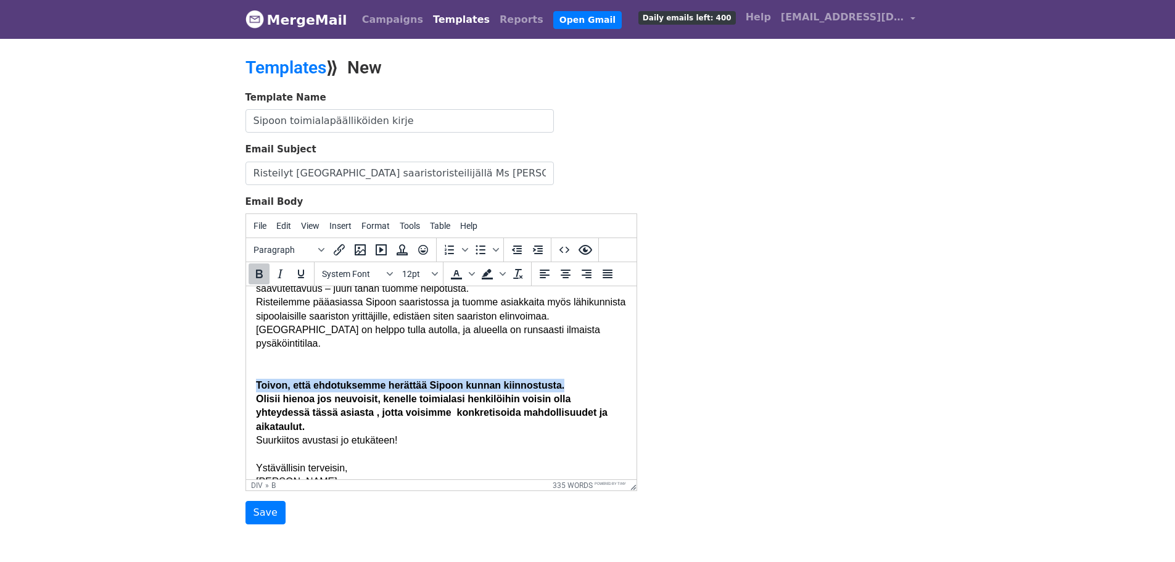
click at [318, 402] on div "Olisii hienoa jos neuvoisit, kenelle toimialasi henkilöihin voisin olla yhteyde…" at bounding box center [440, 412] width 371 height 41
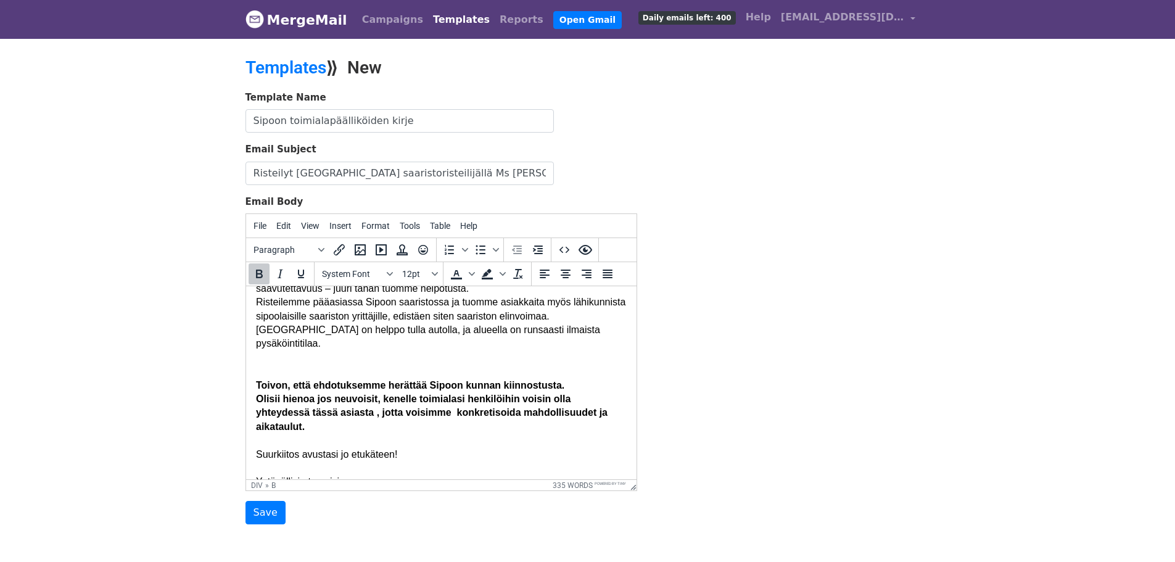
click at [387, 380] on b "Toivon, että ehdotuksemme herättää Sipoon kunnan kiinnostusta." at bounding box center [409, 385] width 308 height 10
click at [624, 434] on html "Hei, Sipoon saaristossa risteilee nyt sympaattinen, tilava ja tyylikäs sipoolai…" at bounding box center [441, 157] width 390 height 821
click at [325, 394] on b "Olisii hienoa jos neuvoisit, kenelle toimialasi henkilöihin voisin olla yhteyde…" at bounding box center [431, 413] width 352 height 38
click at [328, 394] on b "Olisii hienoa jos neuvoisit, kenelle toimialasi henkilöihin voisin olla yhteyde…" at bounding box center [431, 413] width 352 height 38
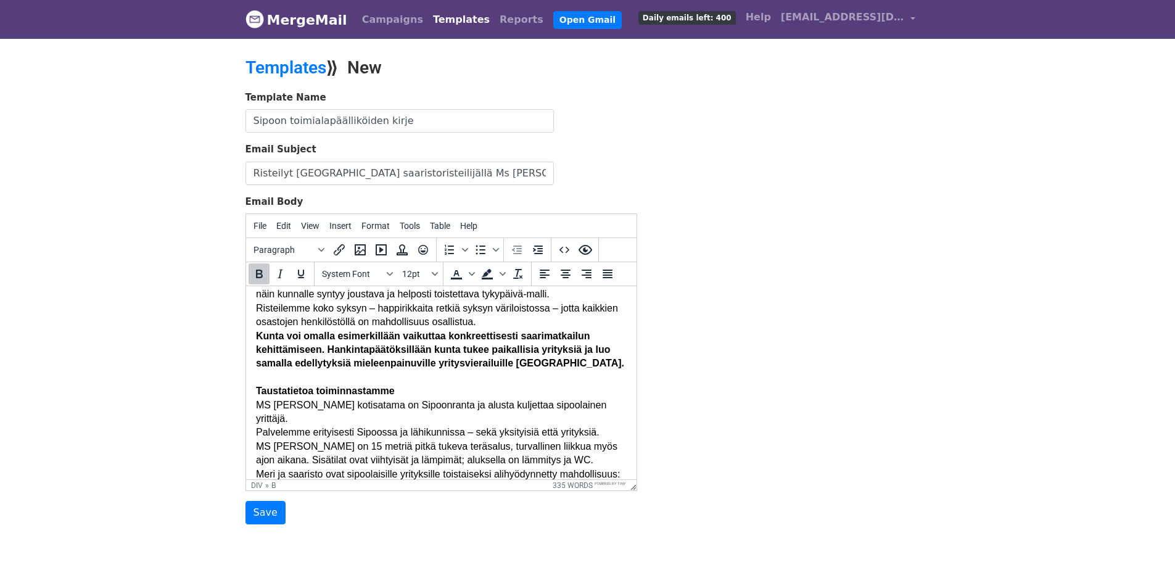
scroll to position [600, 0]
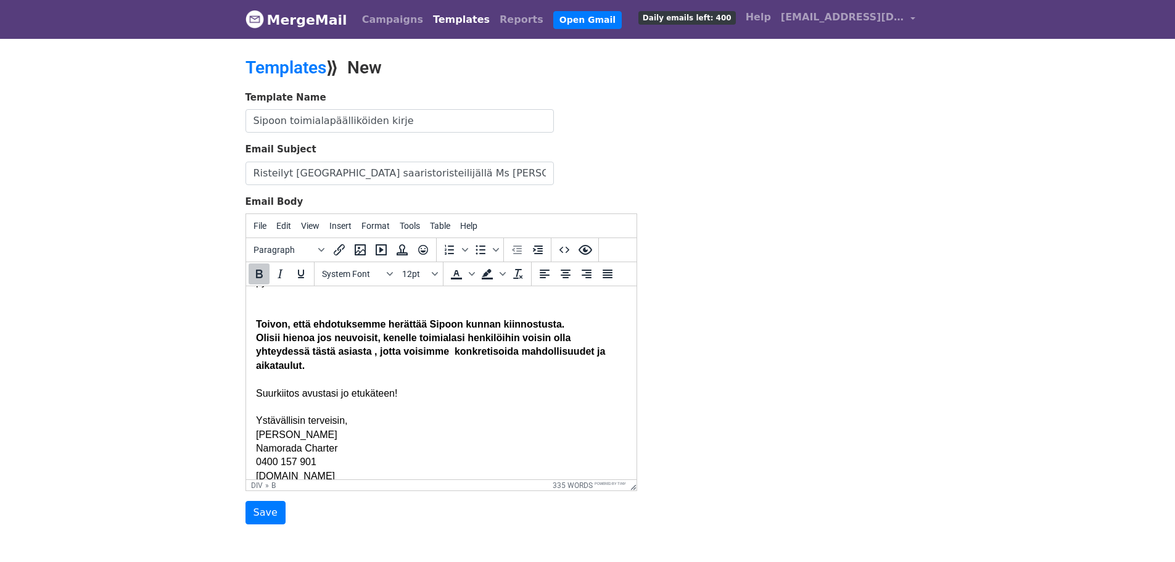
drag, startPoint x: 631, startPoint y: 431, endPoint x: 883, endPoint y: 806, distance: 452.2
click at [259, 511] on input "Save" at bounding box center [266, 512] width 40 height 23
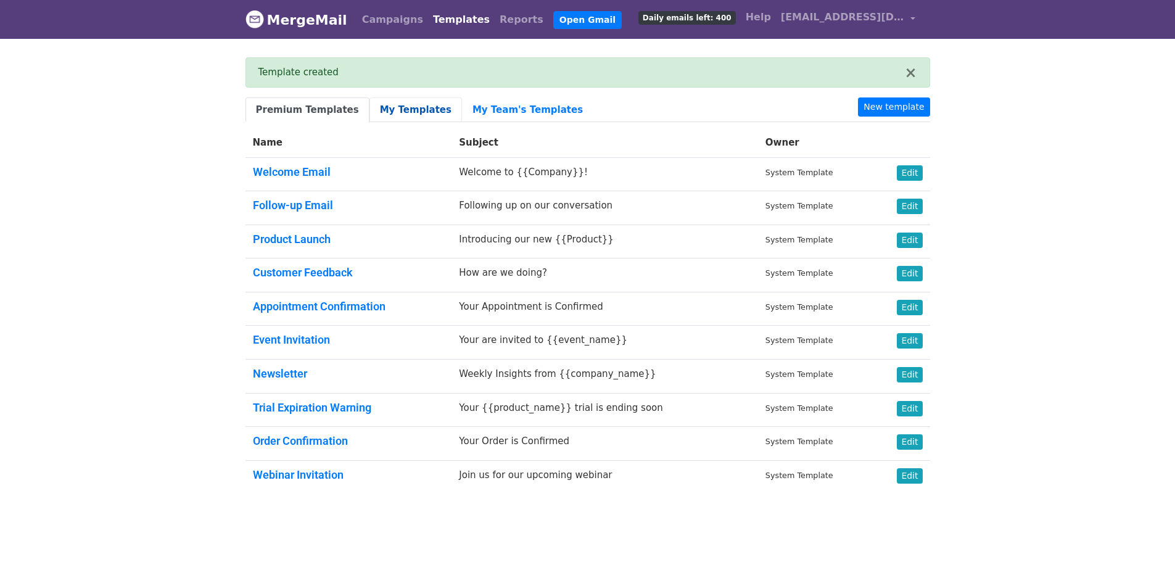
click at [396, 105] on link "My Templates" at bounding box center [416, 109] width 93 height 25
